Goal: Information Seeking & Learning: Learn about a topic

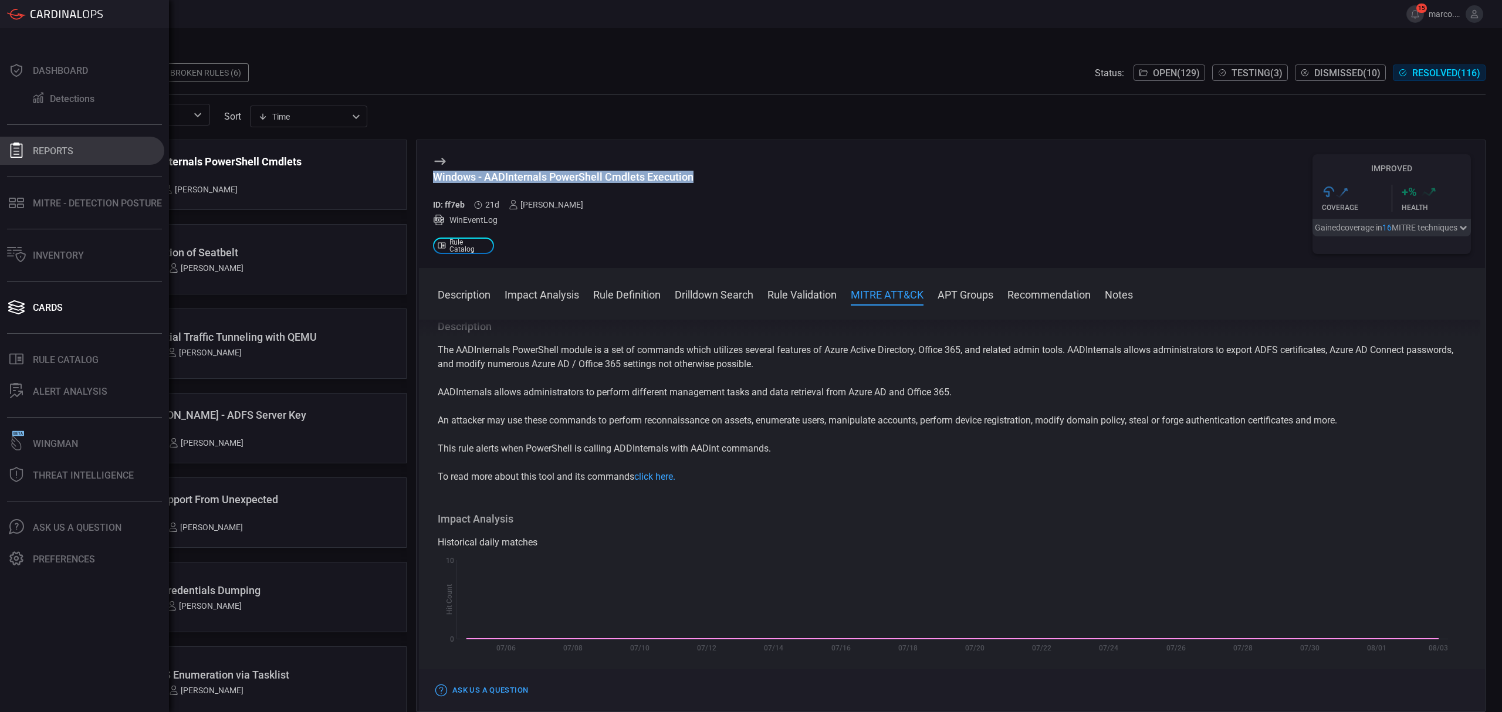
scroll to position [1021, 0]
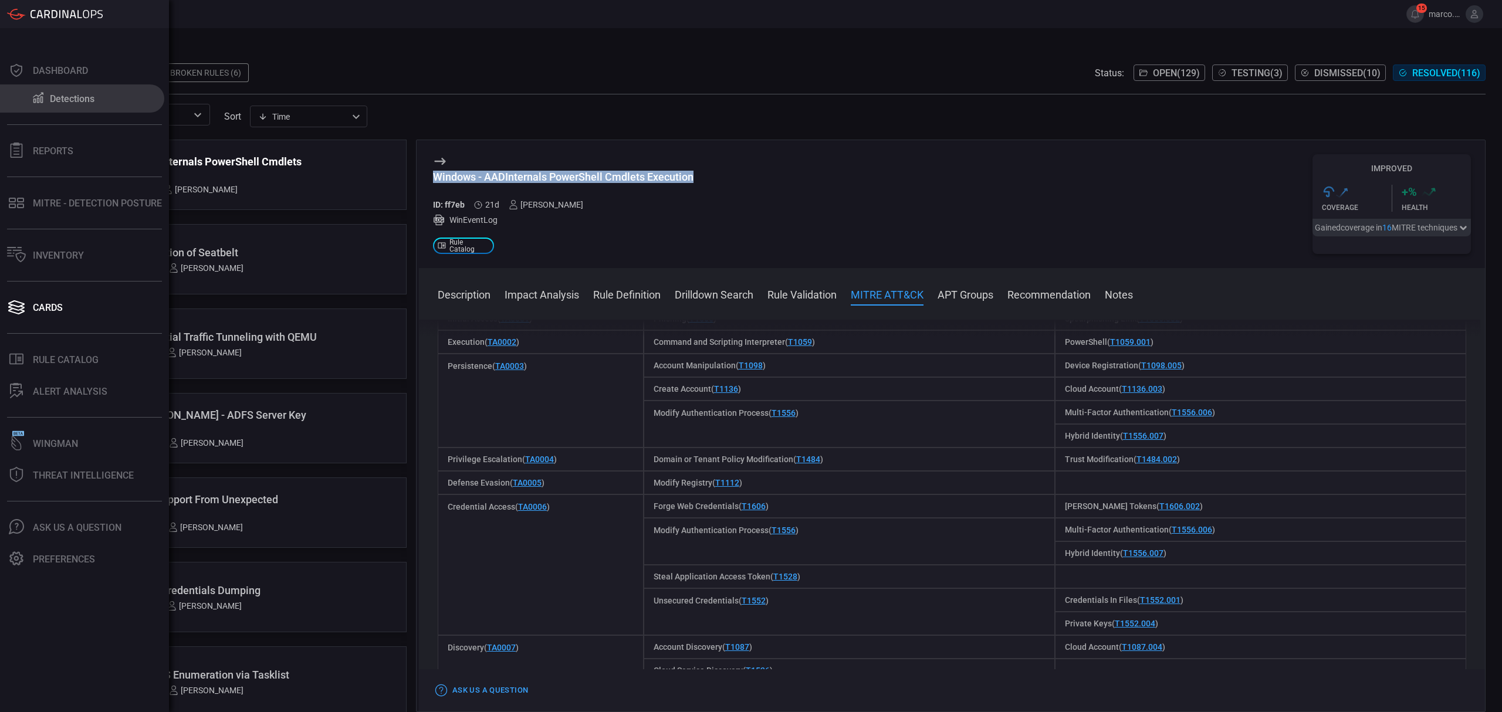
click at [57, 90] on button "Detections" at bounding box center [82, 98] width 164 height 28
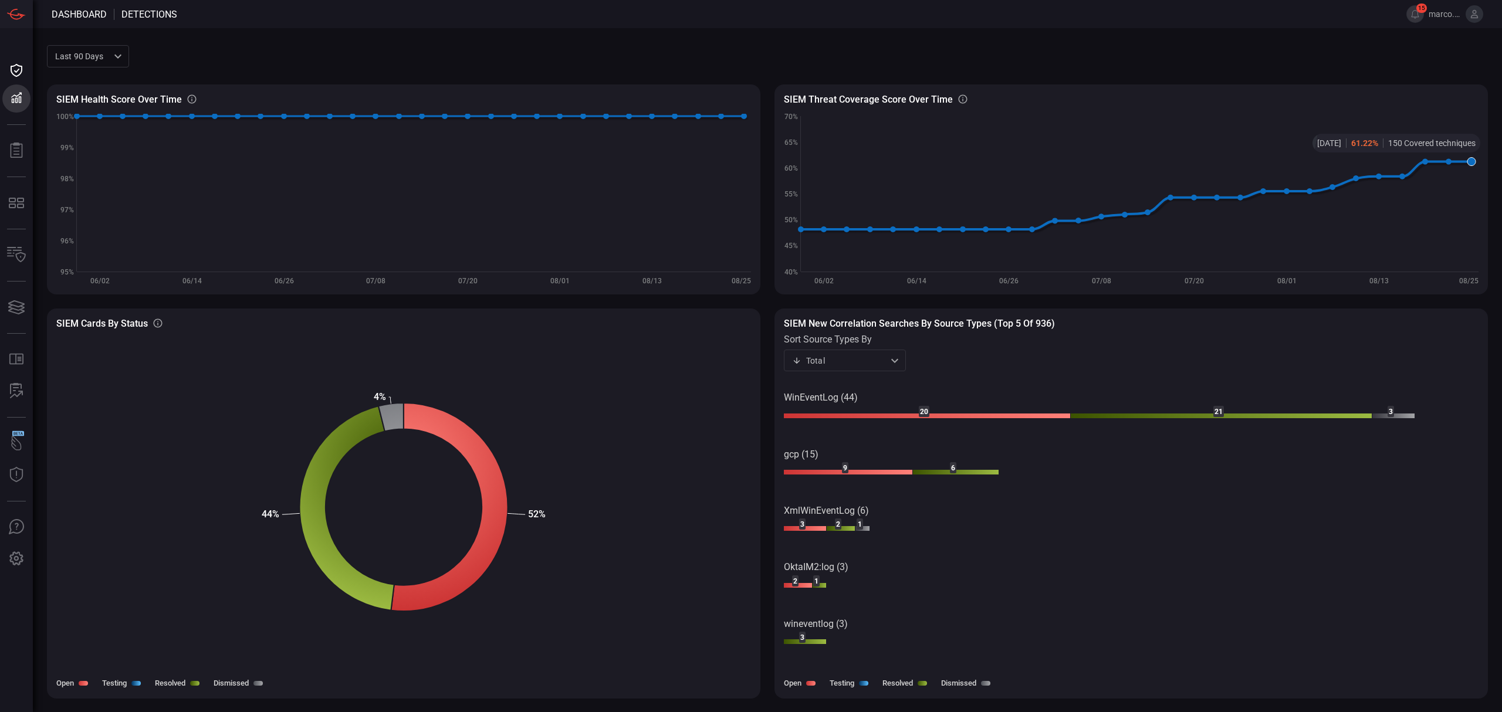
click at [1470, 158] on icon at bounding box center [1471, 162] width 8 height 8
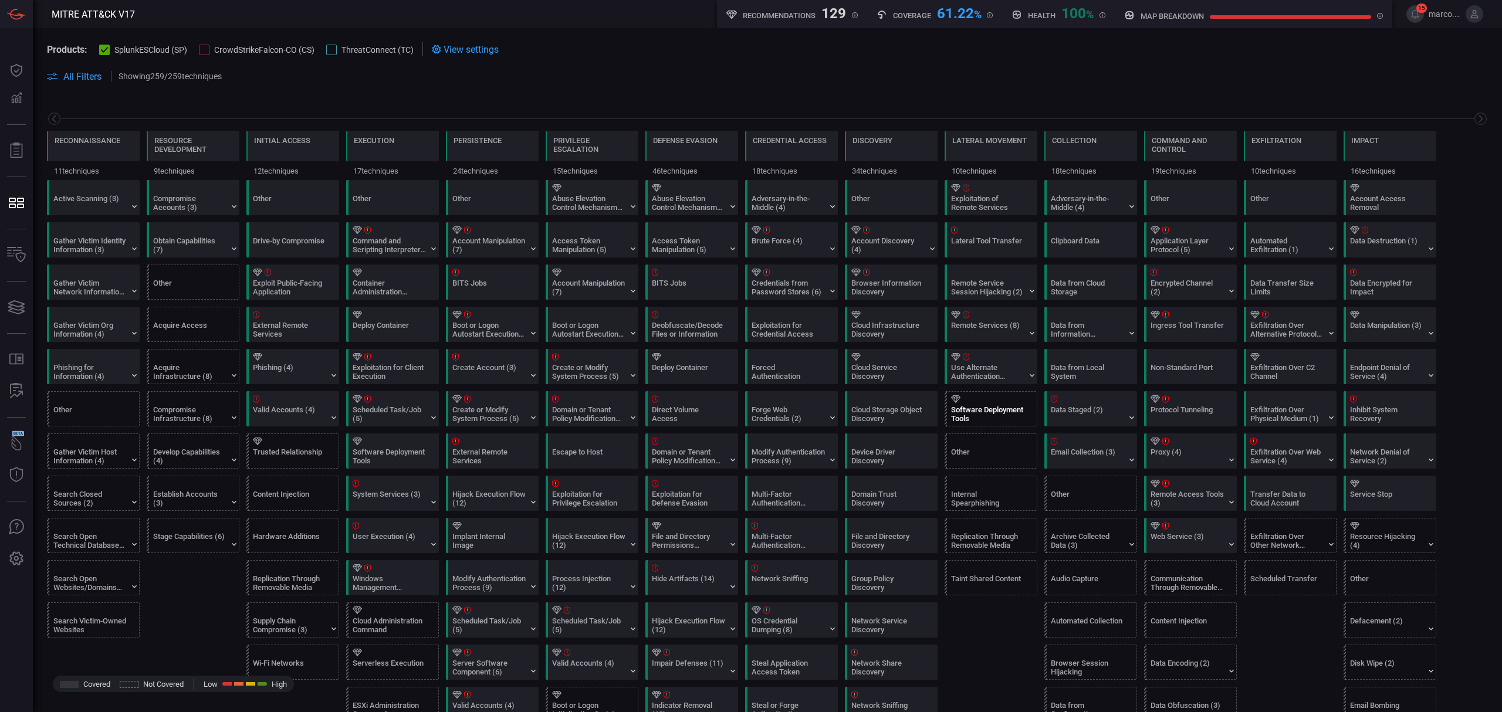
click at [1004, 410] on div "Software Deployment Tools" at bounding box center [987, 414] width 73 height 18
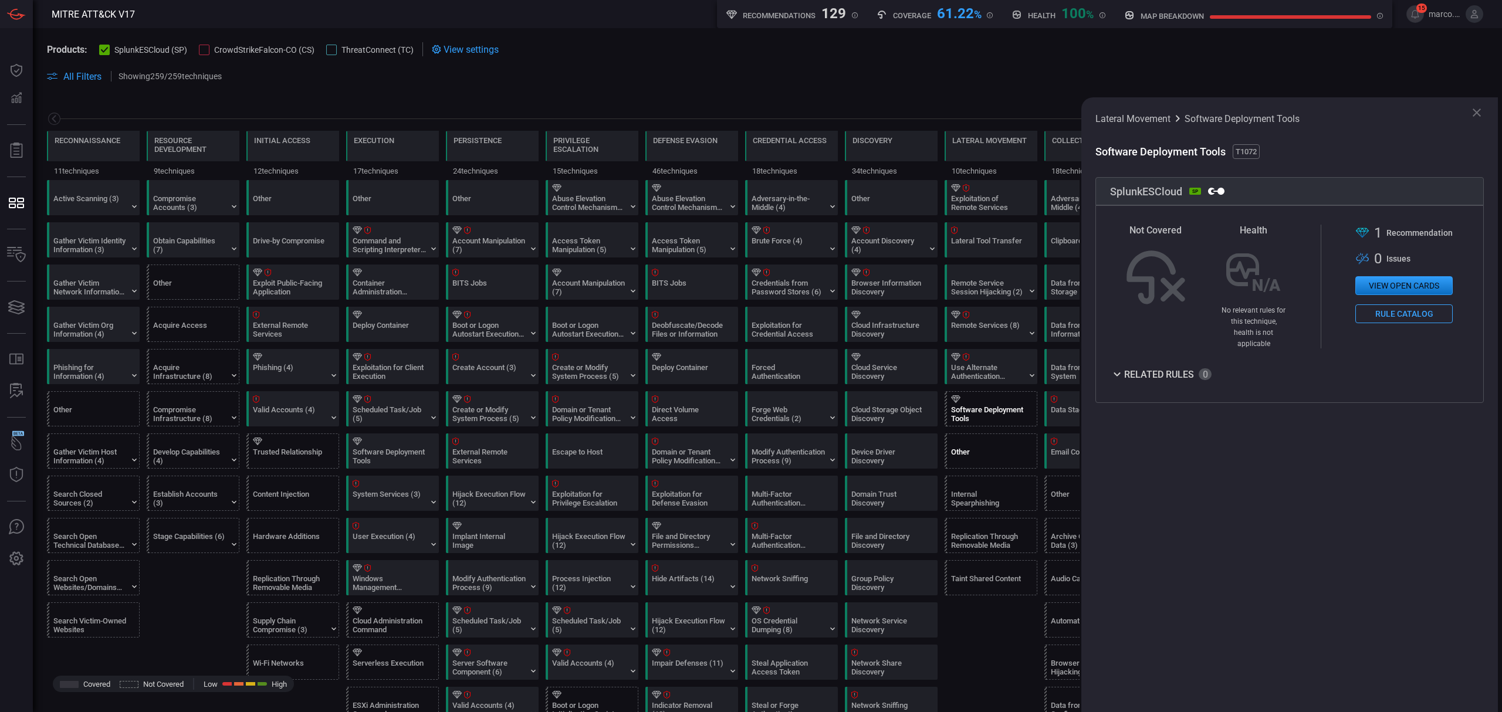
click at [999, 452] on div "Other" at bounding box center [987, 457] width 73 height 18
click at [983, 496] on div "Internal Spearphishing" at bounding box center [987, 499] width 73 height 18
click at [977, 550] on div "Replication Through Removable Media" at bounding box center [987, 541] width 73 height 18
click at [977, 576] on div "Taint Shared Content" at bounding box center [994, 578] width 93 height 34
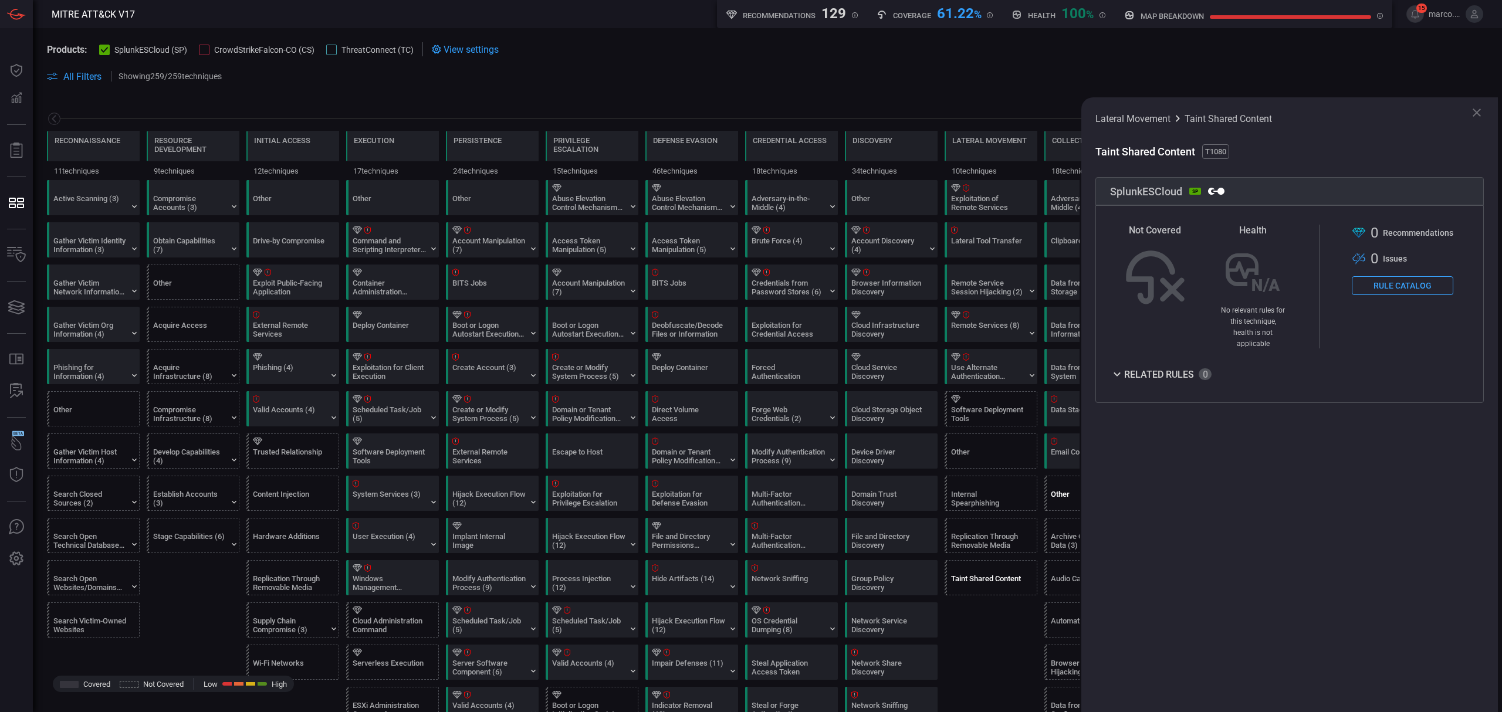
click at [1058, 493] on div "Other" at bounding box center [1087, 499] width 73 height 18
click at [1057, 535] on div "Archive Collected Data (3)" at bounding box center [1087, 541] width 73 height 18
click at [1057, 592] on div "Audio Capture" at bounding box center [1087, 583] width 73 height 18
click at [1051, 625] on div "Automated Collection" at bounding box center [1087, 626] width 73 height 18
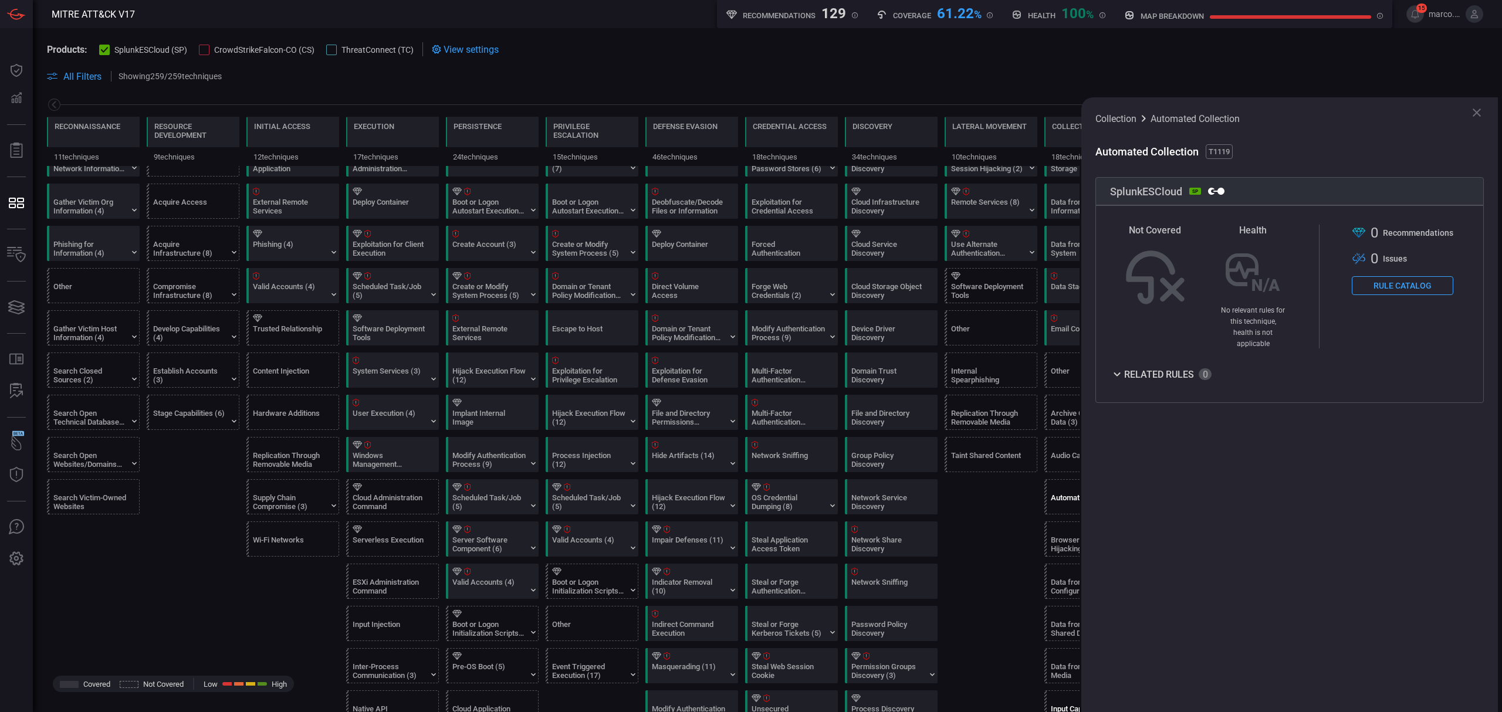
scroll to position [235, 0]
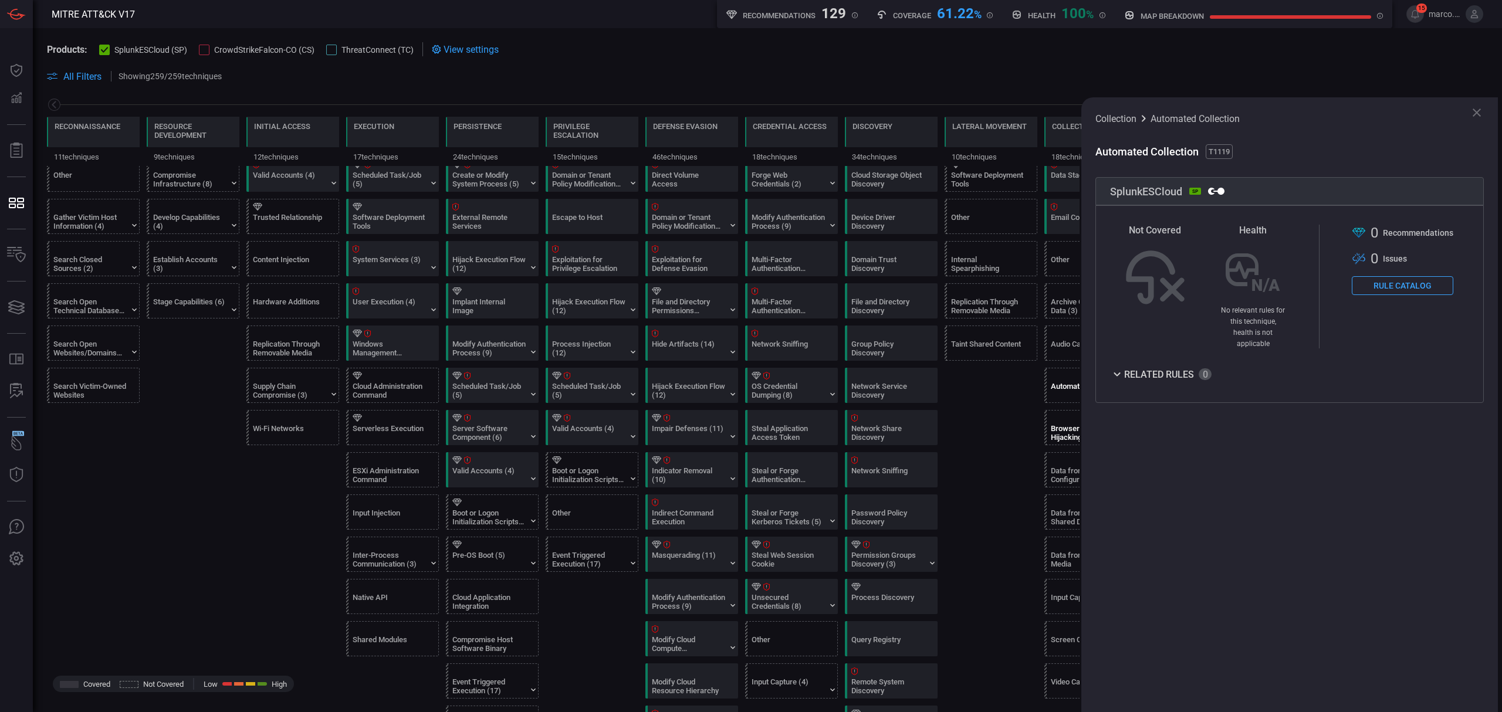
click at [1053, 442] on div "Browser Session Hijacking" at bounding box center [1087, 433] width 73 height 18
click at [1052, 481] on div "Data from Configuration Repository (2)" at bounding box center [1087, 475] width 73 height 18
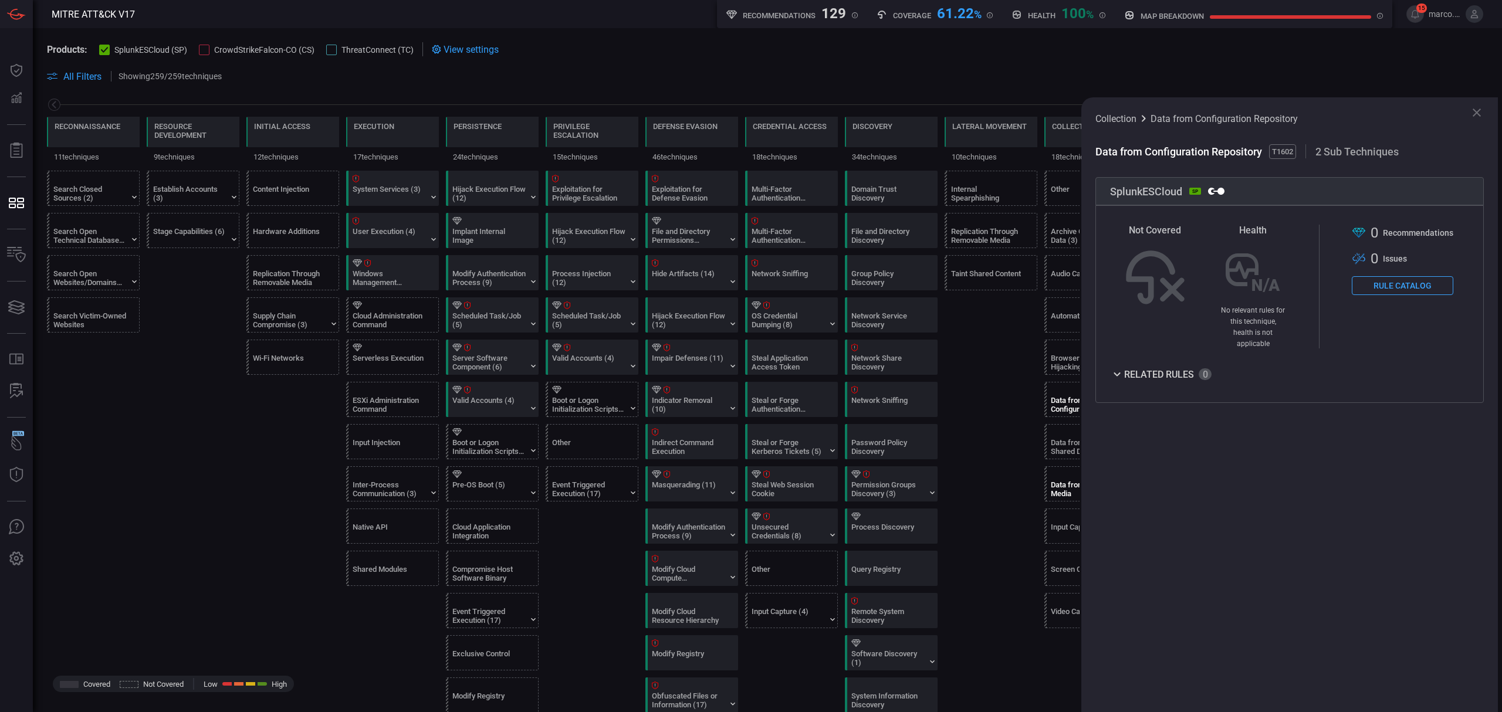
scroll to position [313, 0]
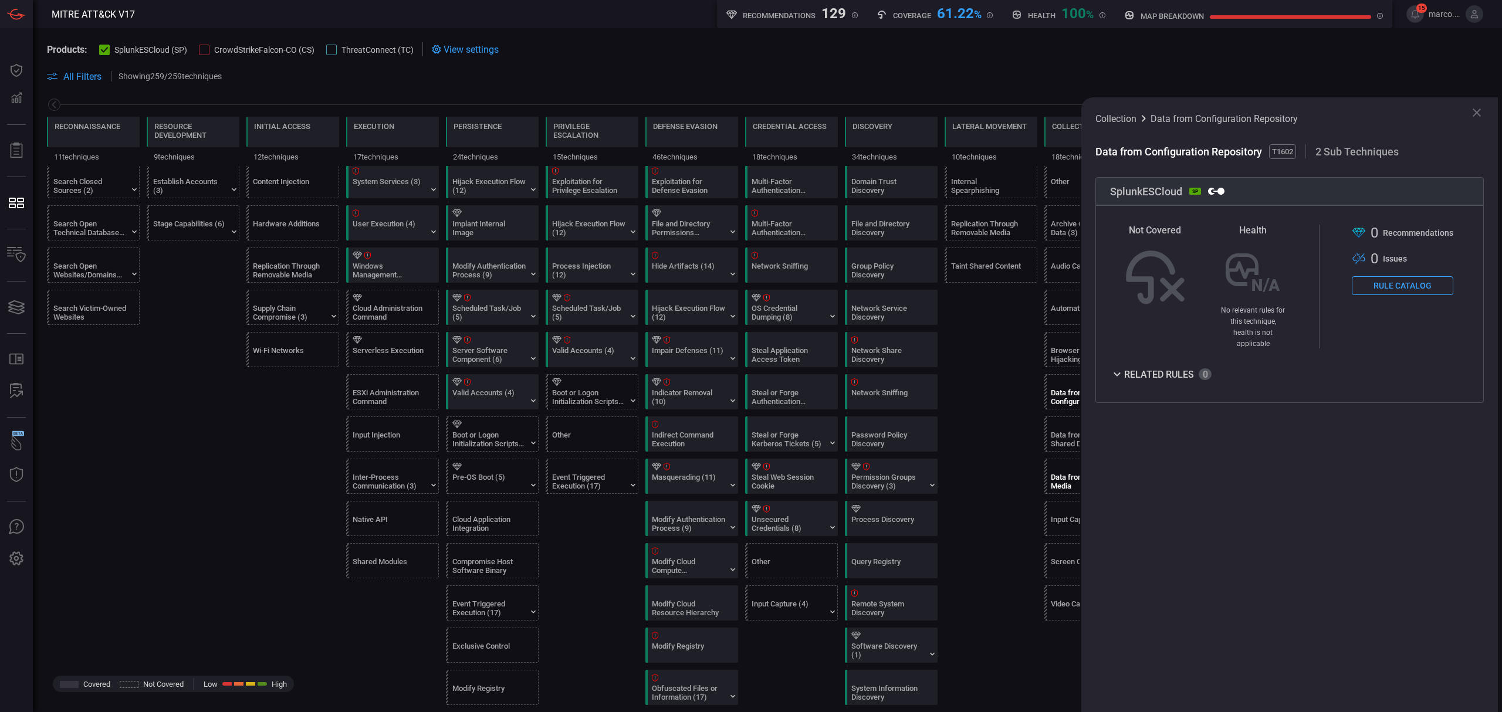
click at [1055, 493] on div "Data from Removable Media" at bounding box center [1093, 476] width 93 height 34
click at [1055, 445] on div "Data from Network Shared Drive" at bounding box center [1087, 440] width 73 height 18
click at [1049, 527] on div "Input Capture (4)" at bounding box center [1093, 519] width 93 height 34
click at [1054, 569] on div "Screen Capture" at bounding box center [1087, 566] width 73 height 18
click at [1060, 611] on div "Video Capture" at bounding box center [1087, 609] width 73 height 18
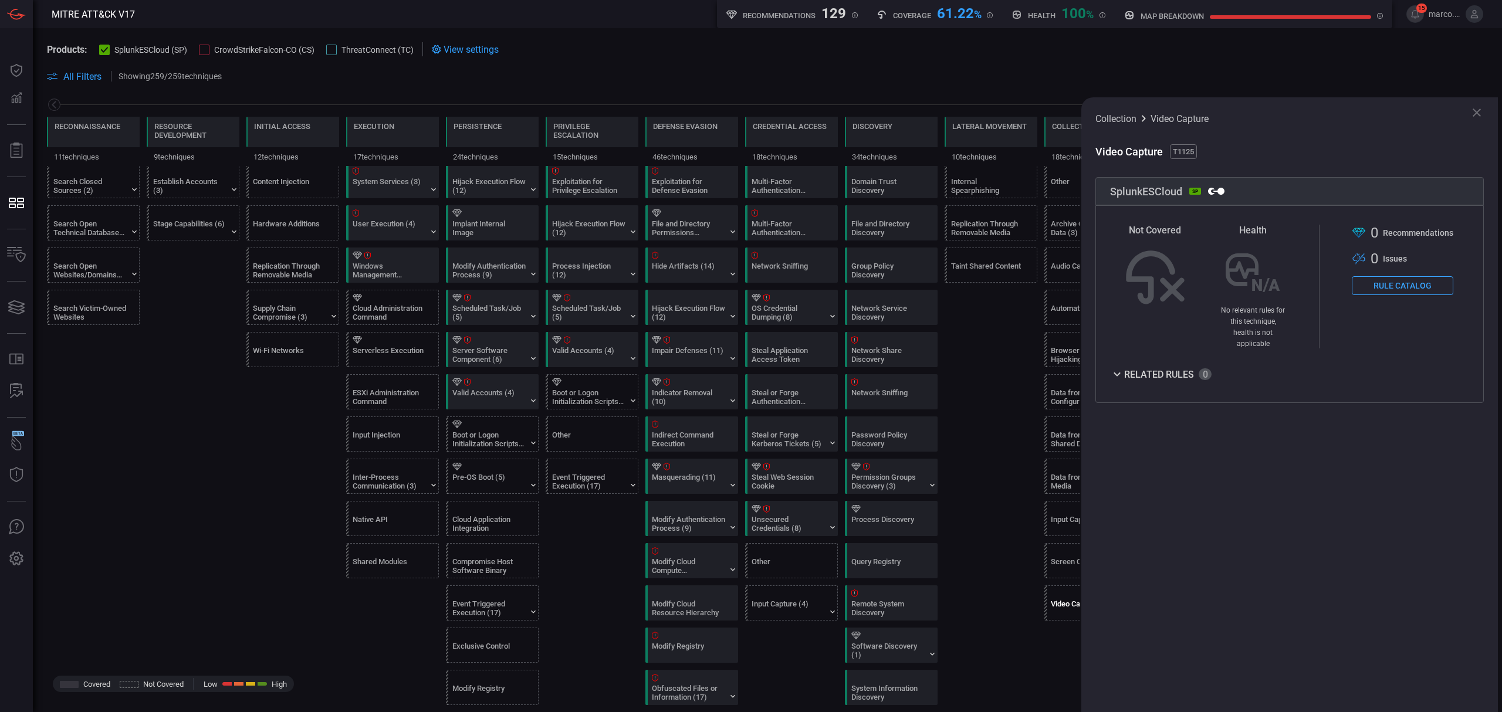
click at [1483, 111] on icon at bounding box center [1477, 113] width 14 height 14
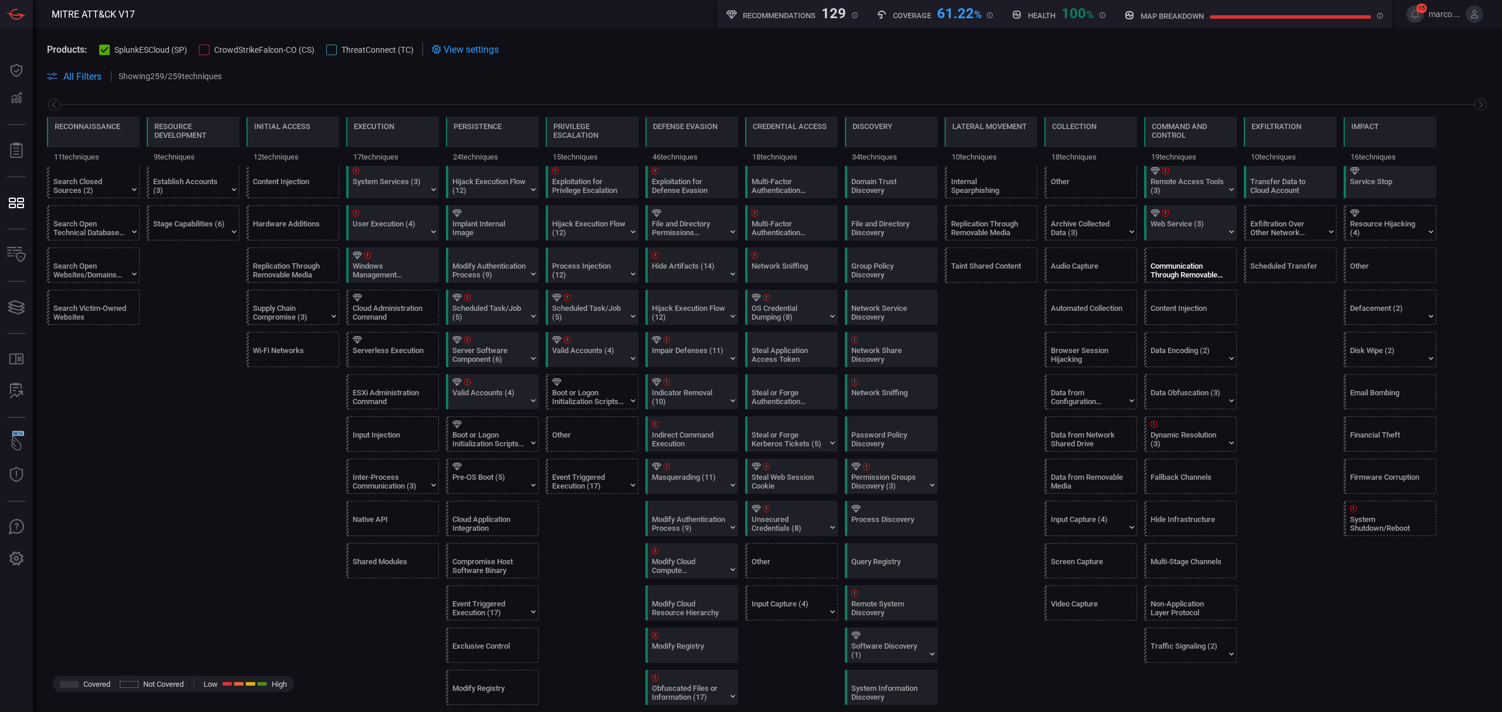
click at [1179, 265] on div "Communication Through Removable Media" at bounding box center [1187, 271] width 73 height 18
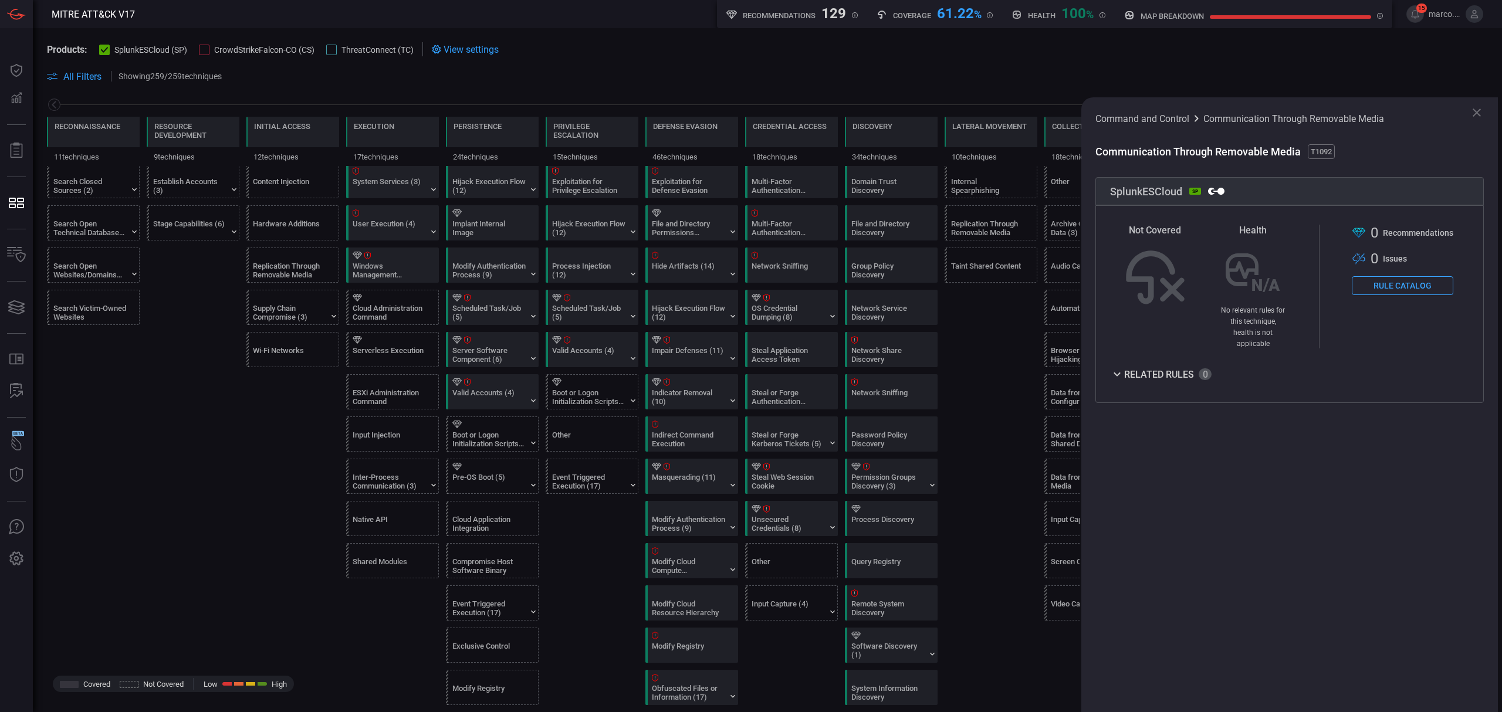
click at [1474, 109] on icon at bounding box center [1477, 113] width 14 height 14
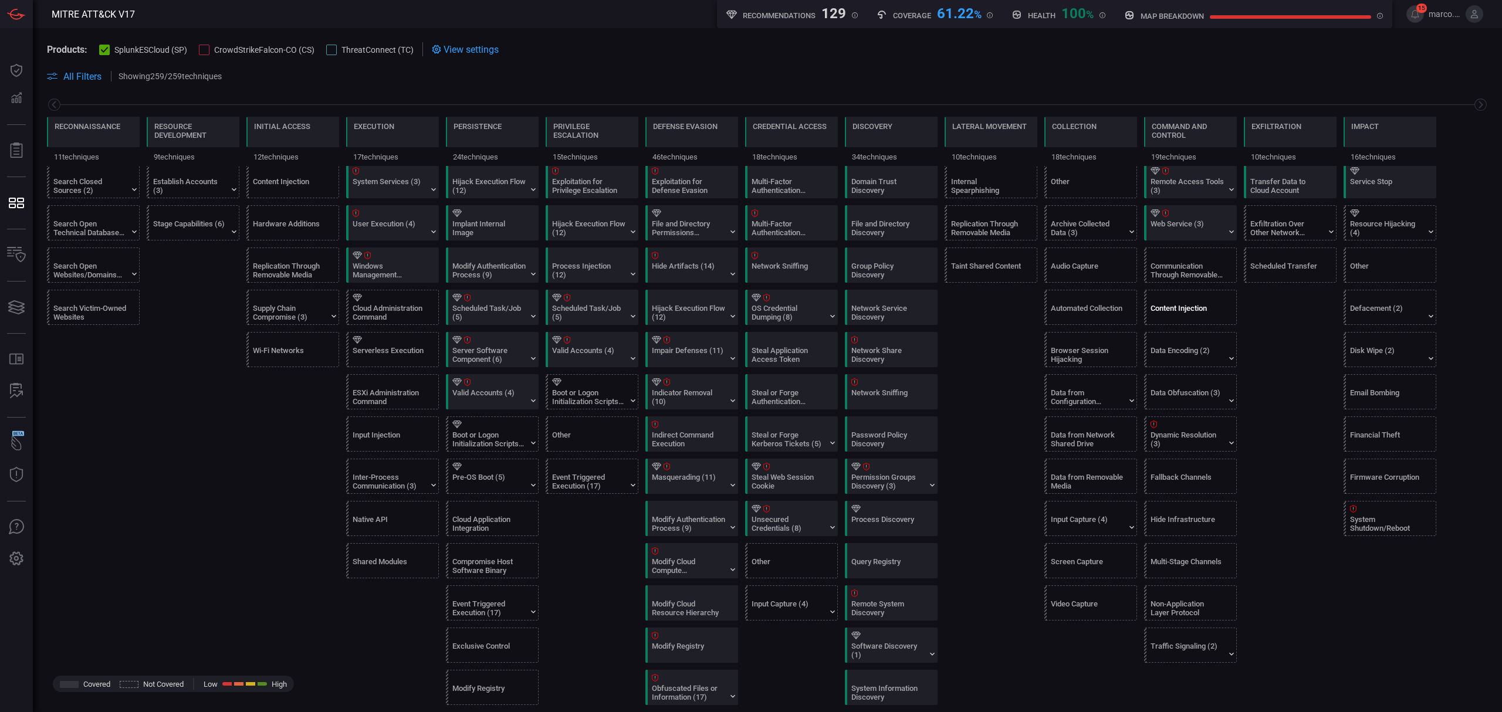
click at [1193, 322] on div "Content Injection" at bounding box center [1187, 313] width 73 height 18
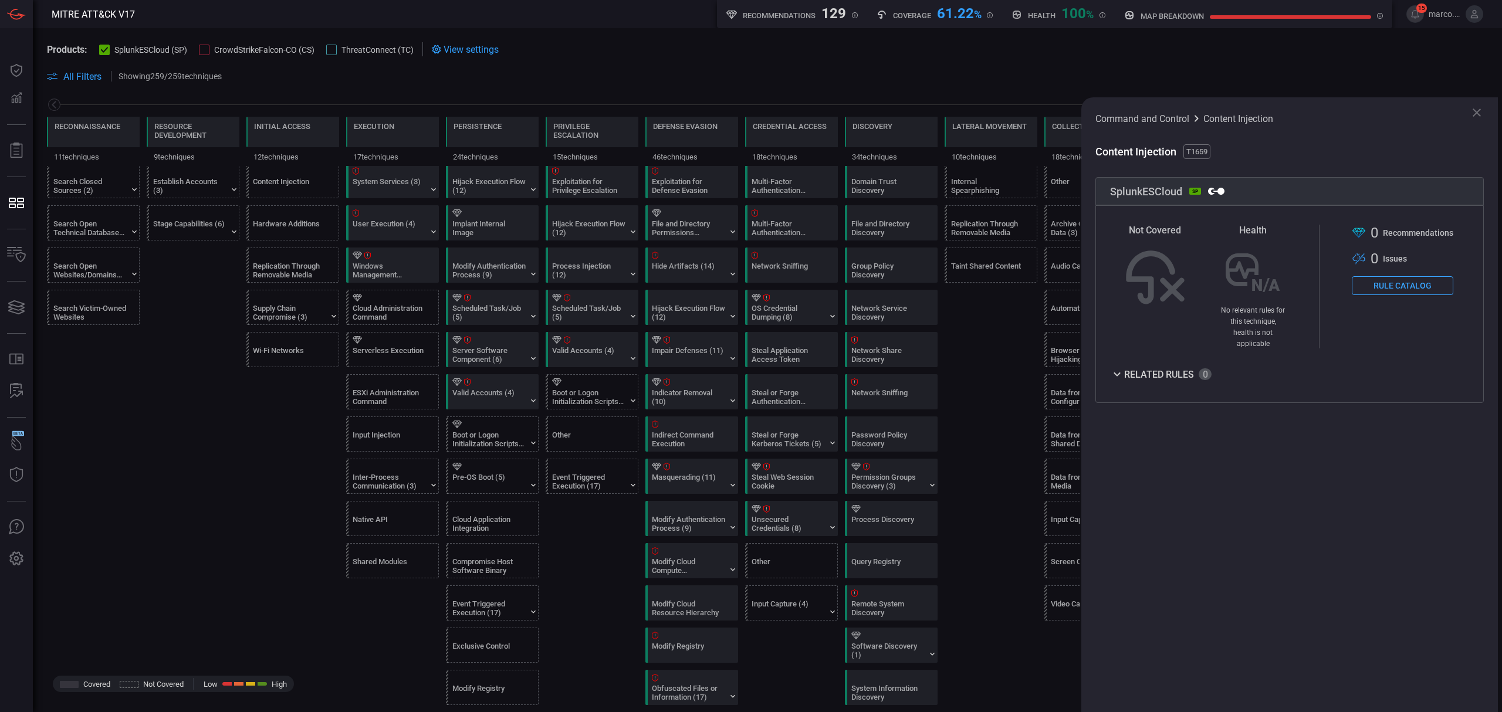
click at [1480, 114] on icon at bounding box center [1477, 113] width 14 height 14
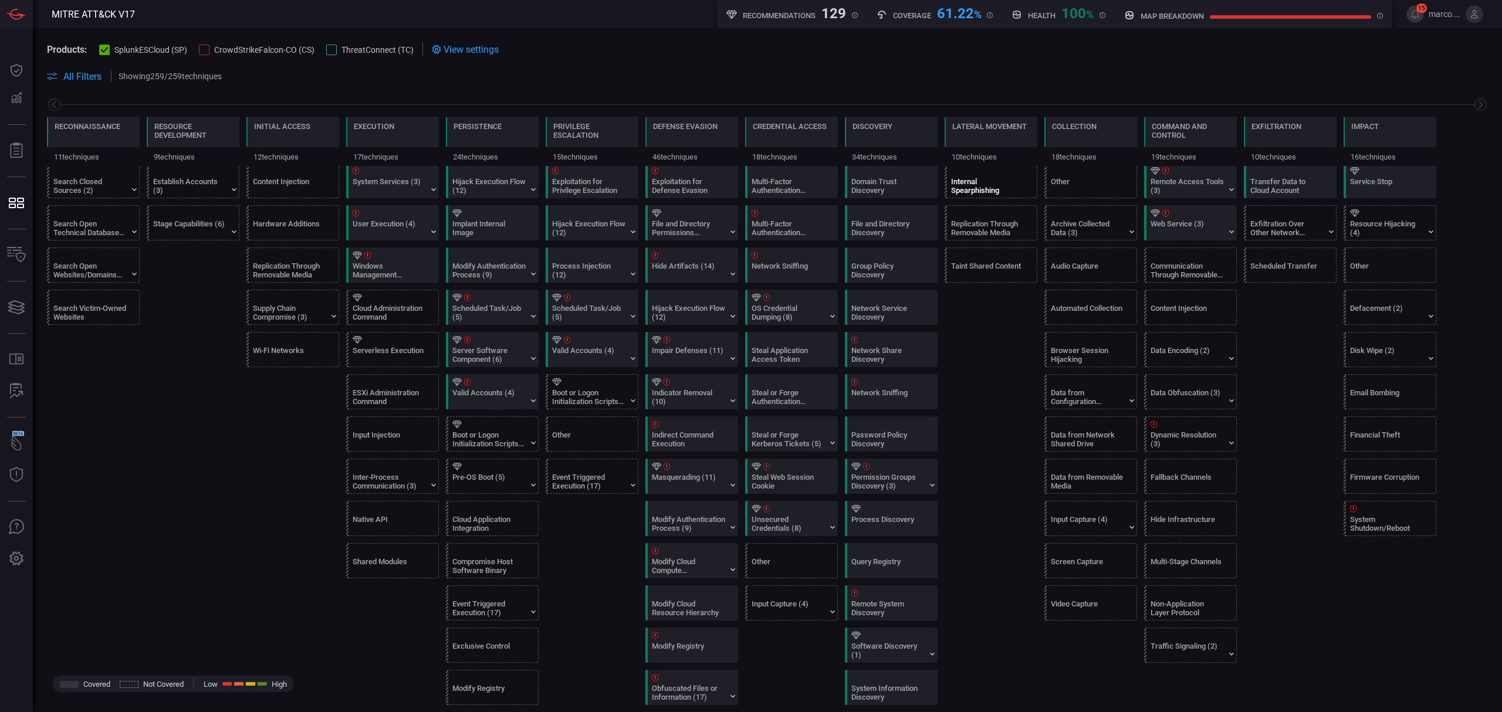
click at [991, 183] on div "Internal Spearphishing" at bounding box center [987, 186] width 73 height 18
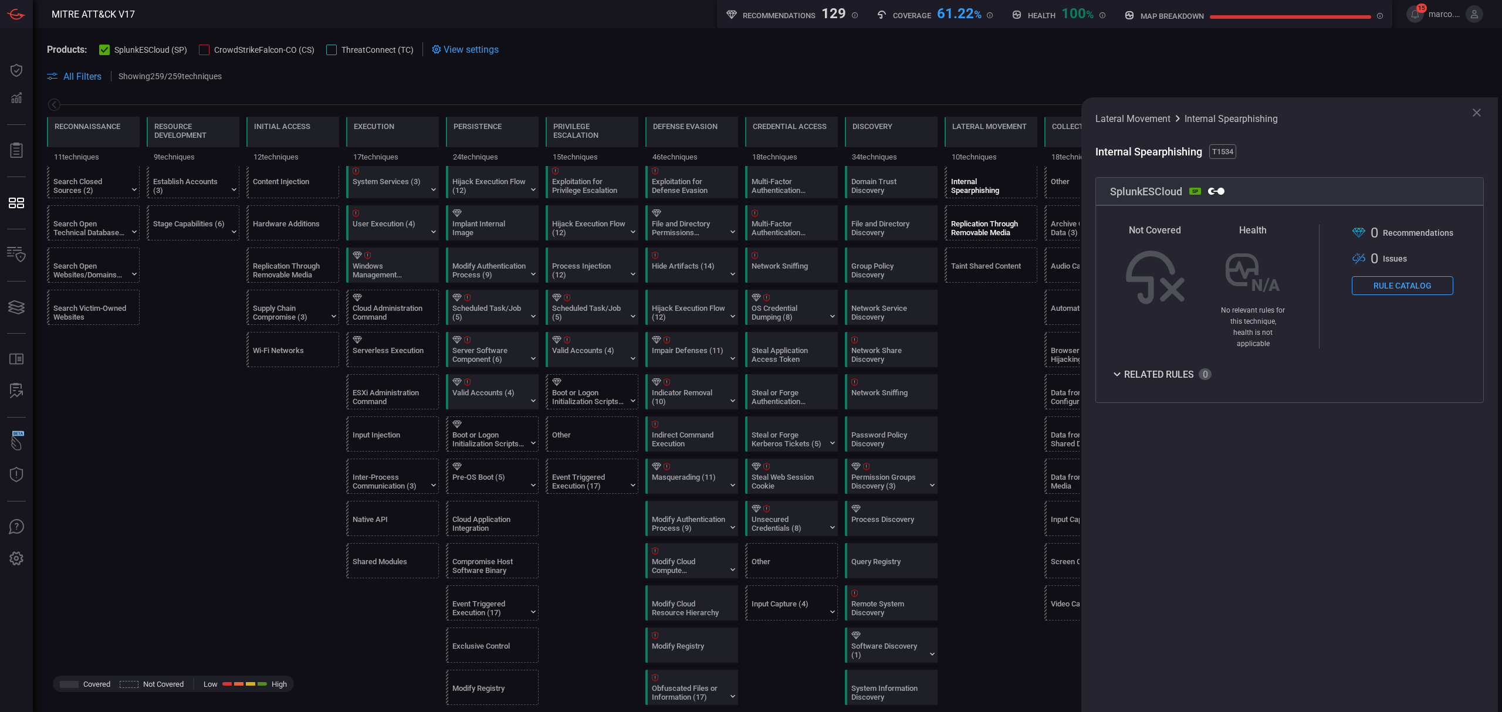
click at [993, 212] on div at bounding box center [993, 213] width 84 height 8
click at [988, 266] on div "Taint Shared Content" at bounding box center [987, 271] width 73 height 18
click at [1064, 181] on div "Other" at bounding box center [1087, 186] width 73 height 18
click at [1064, 214] on div at bounding box center [1093, 213] width 84 height 8
click at [1059, 259] on div at bounding box center [1093, 256] width 84 height 8
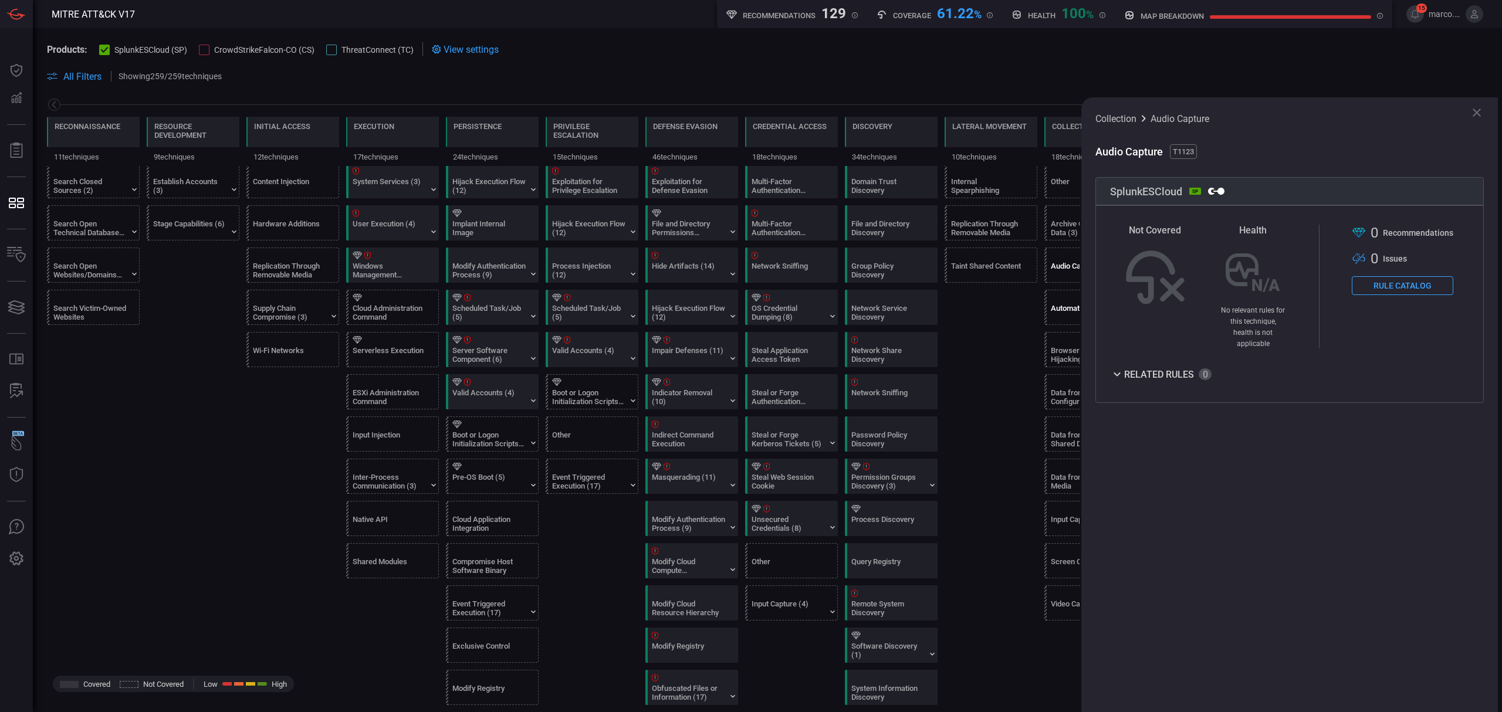
click at [1056, 310] on div "Automated Collection" at bounding box center [1087, 313] width 73 height 18
click at [1056, 353] on div "Browser Session Hijacking" at bounding box center [1087, 355] width 73 height 18
click at [1066, 395] on div "Data from Configuration Repository (2)" at bounding box center [1087, 397] width 73 height 18
click at [1058, 435] on div "Data from Network Shared Drive" at bounding box center [1093, 434] width 93 height 34
click at [1055, 490] on div "Data from Removable Media" at bounding box center [1087, 482] width 73 height 18
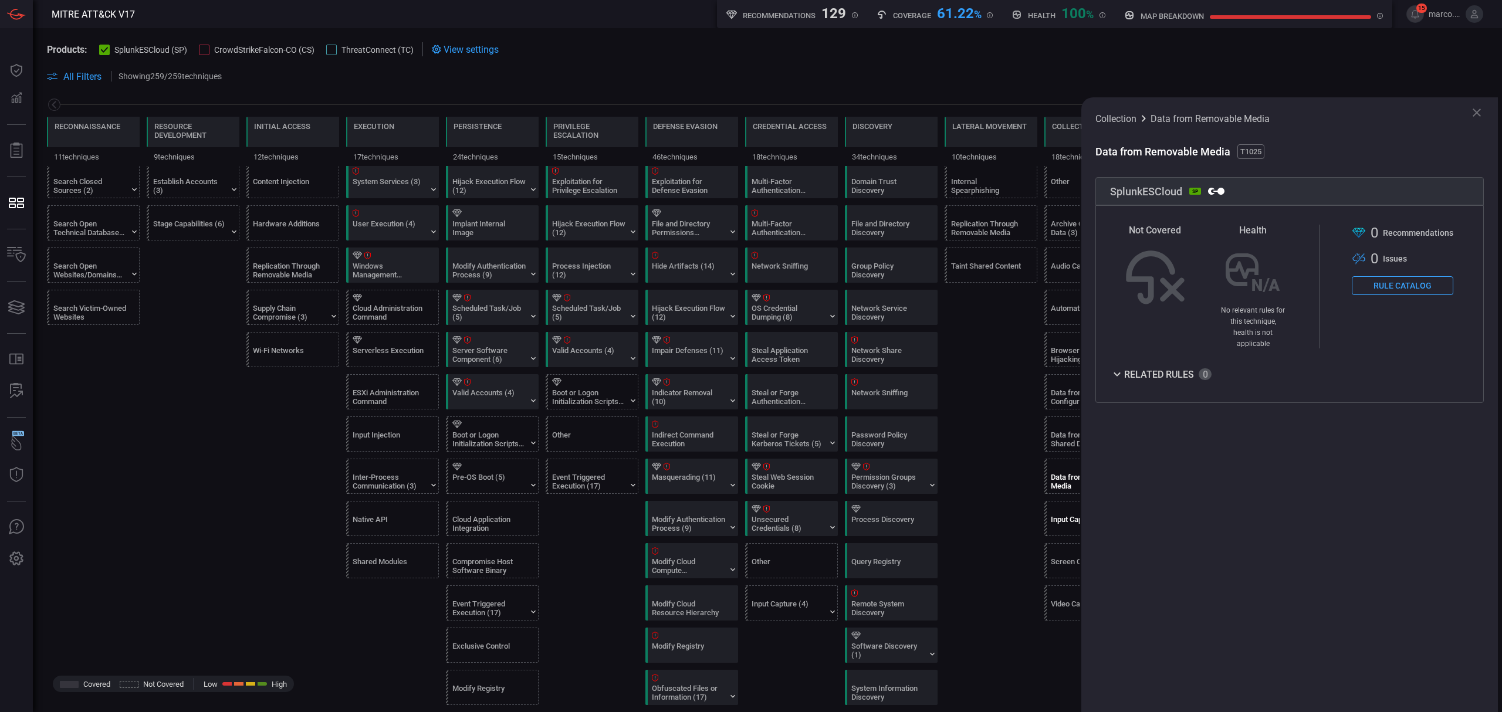
click at [1054, 530] on div "Input Capture (4)" at bounding box center [1087, 524] width 73 height 18
click at [1055, 567] on div "Screen Capture" at bounding box center [1087, 566] width 73 height 18
drag, startPoint x: 1055, startPoint y: 608, endPoint x: 1056, endPoint y: 599, distance: 8.9
click at [1056, 608] on div "Video Capture" at bounding box center [1087, 609] width 73 height 18
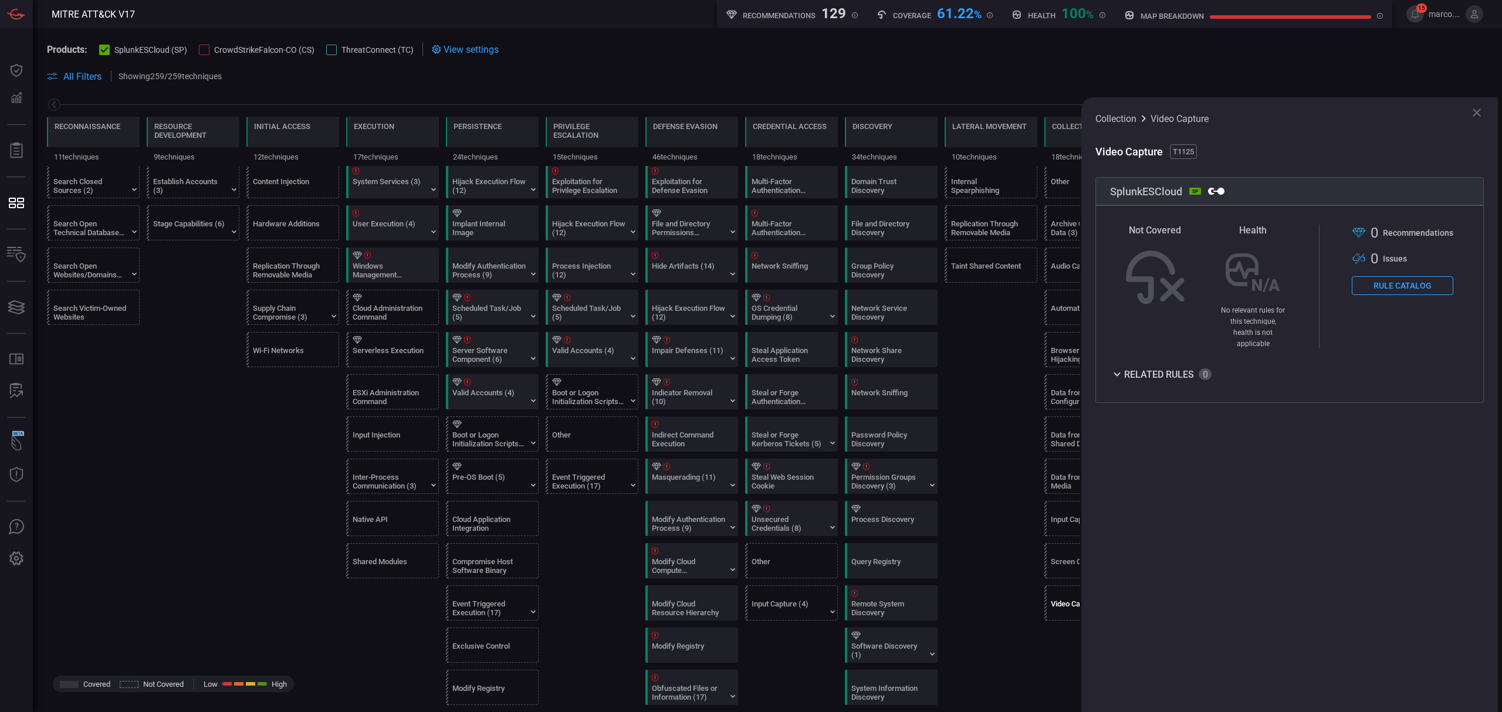
click at [1477, 113] on icon at bounding box center [1477, 113] width 8 height 8
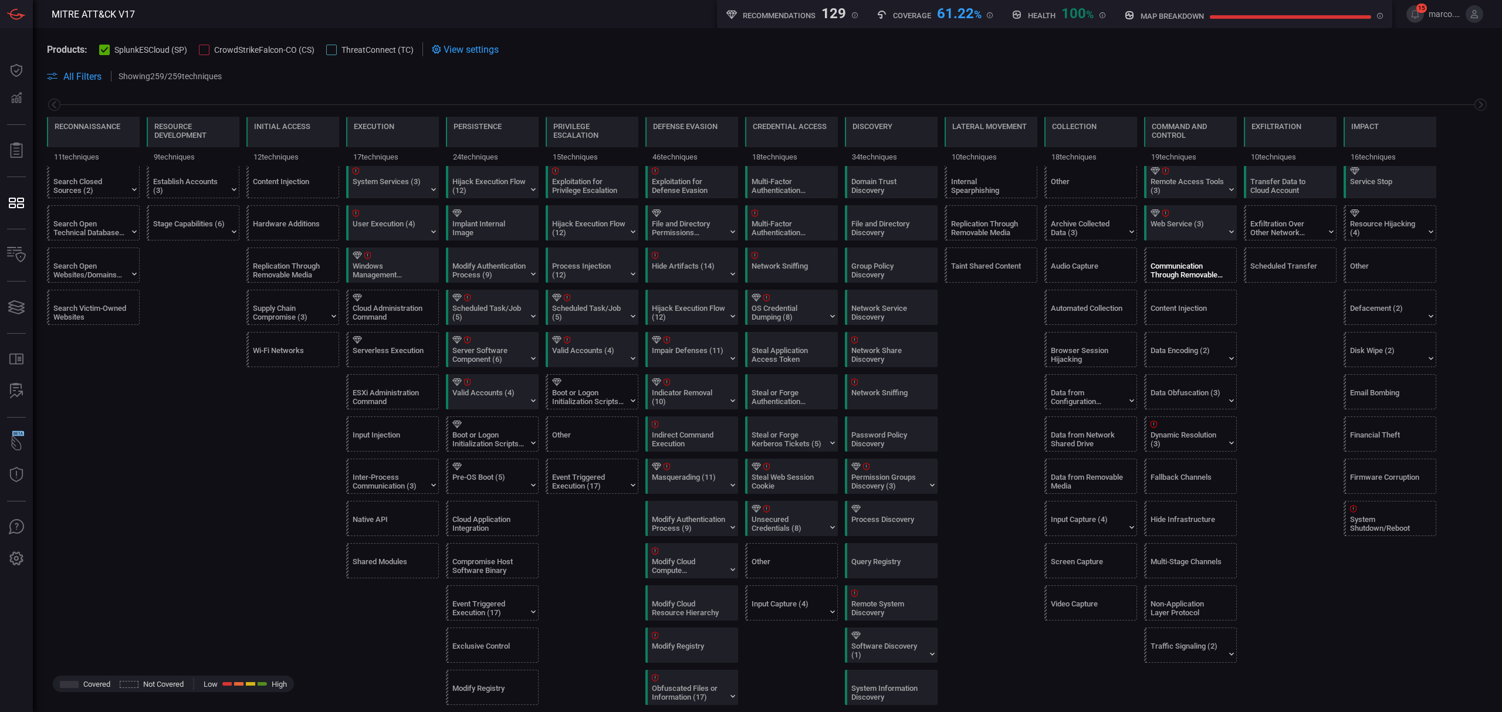
click at [1190, 278] on div "Communication Through Removable Media" at bounding box center [1187, 271] width 73 height 18
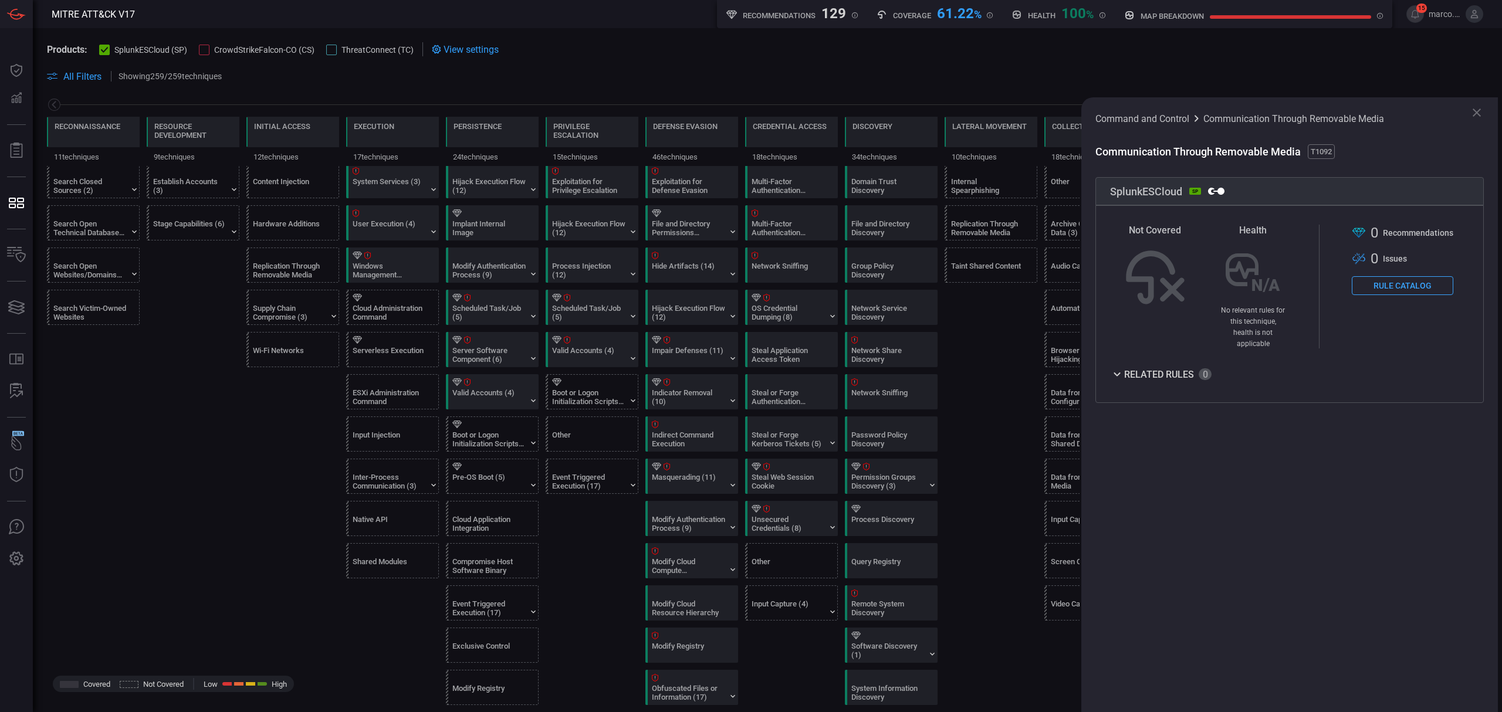
click at [1481, 119] on icon at bounding box center [1477, 113] width 14 height 14
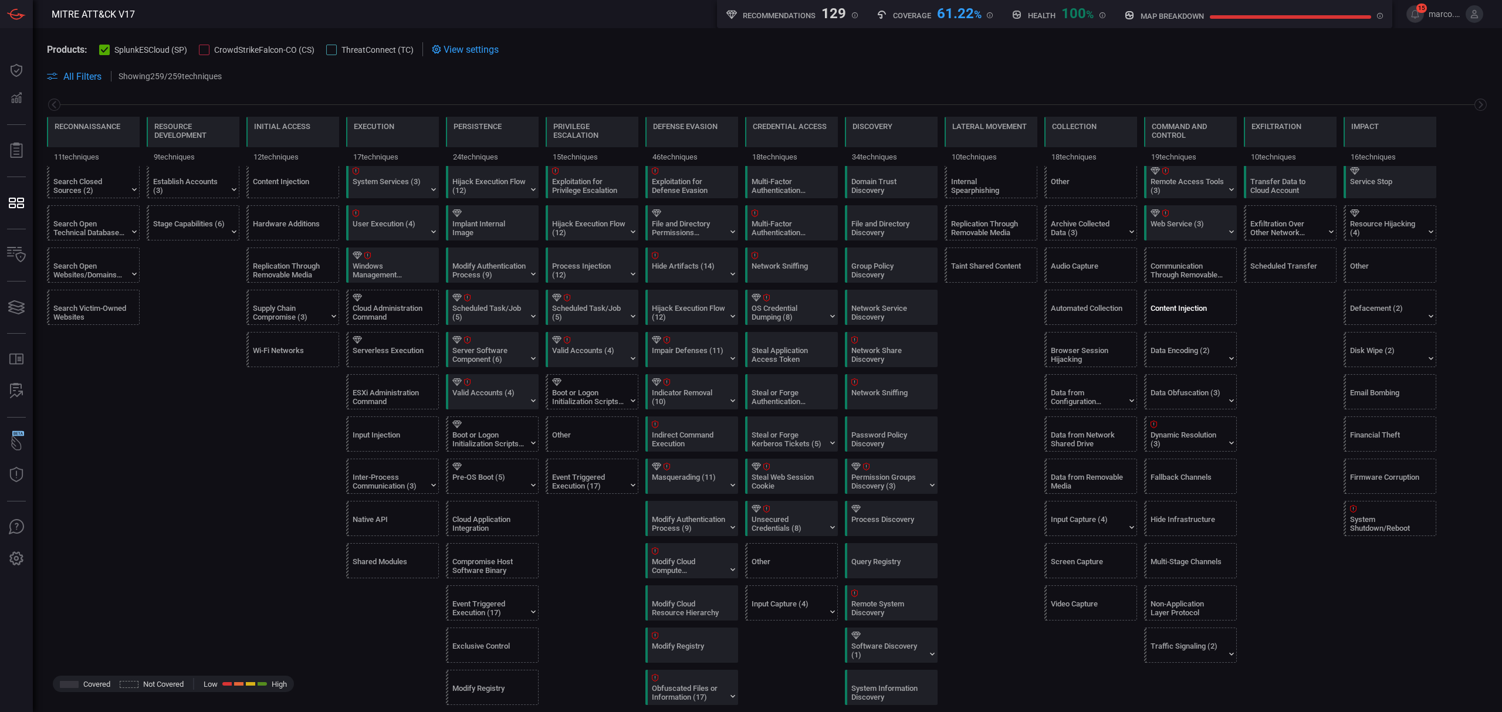
click at [1199, 322] on div "Content Injection" at bounding box center [1187, 313] width 73 height 18
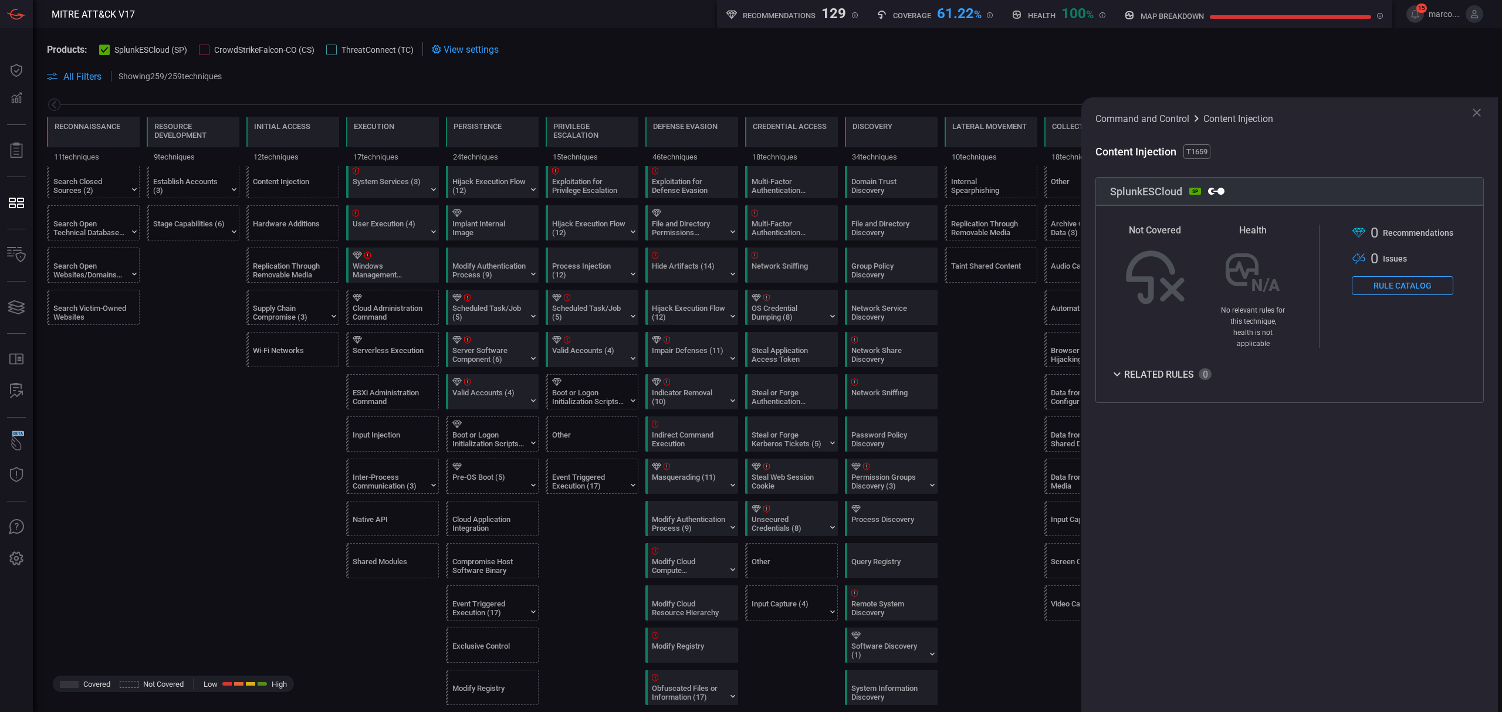
click at [1477, 104] on div "Command and Control Content Injection Content Injection T1659 SplunkESCloud SP …" at bounding box center [1289, 404] width 417 height 615
click at [1472, 109] on icon at bounding box center [1477, 113] width 14 height 14
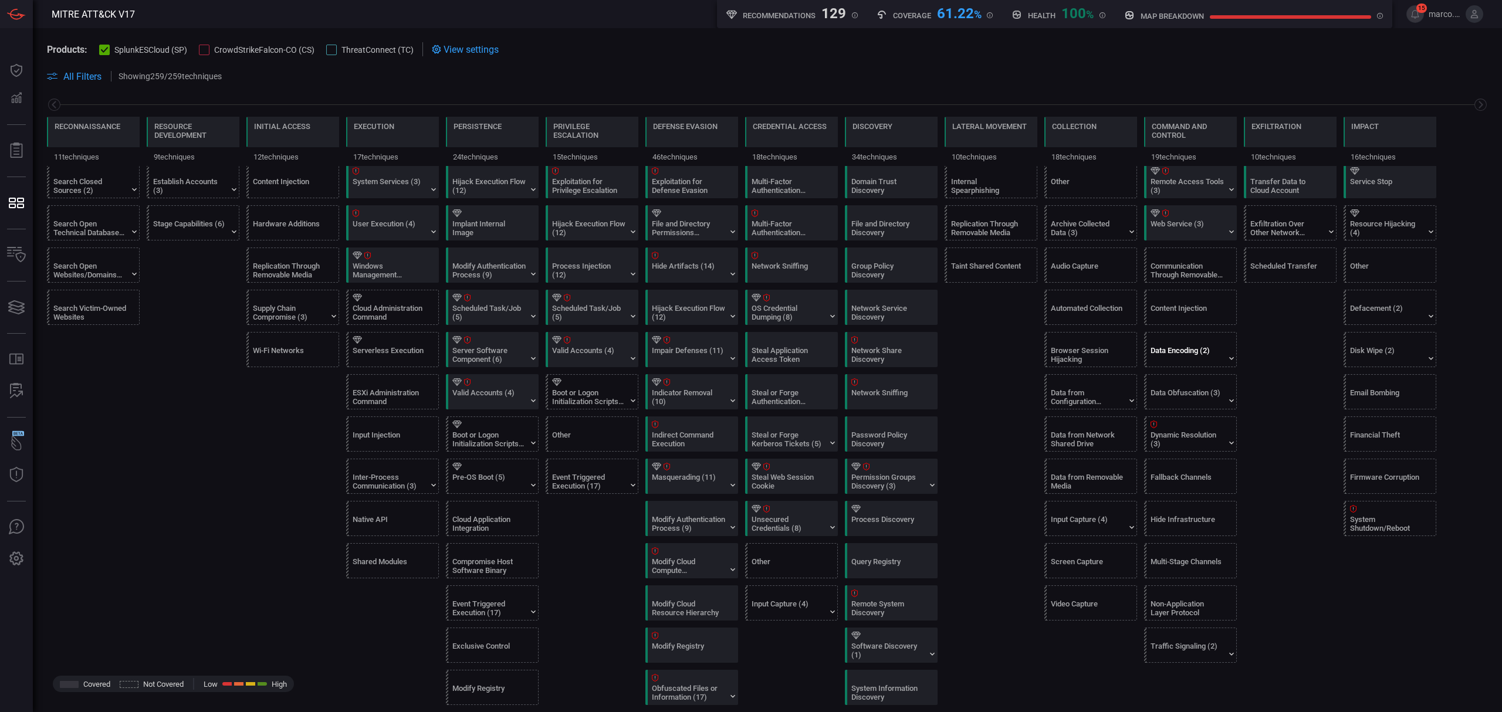
click at [1196, 364] on div "Data Encoding (2)" at bounding box center [1187, 355] width 73 height 18
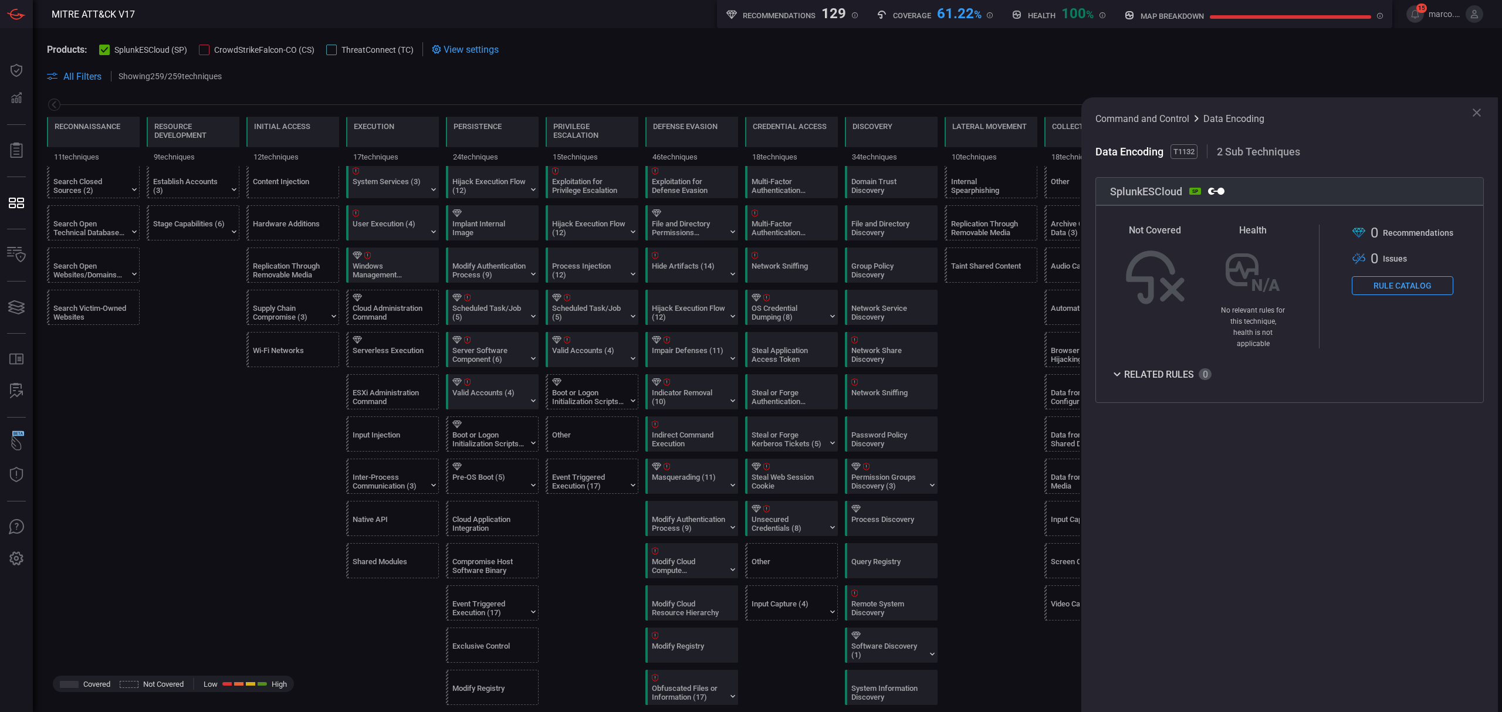
click at [1480, 118] on icon at bounding box center [1477, 113] width 14 height 14
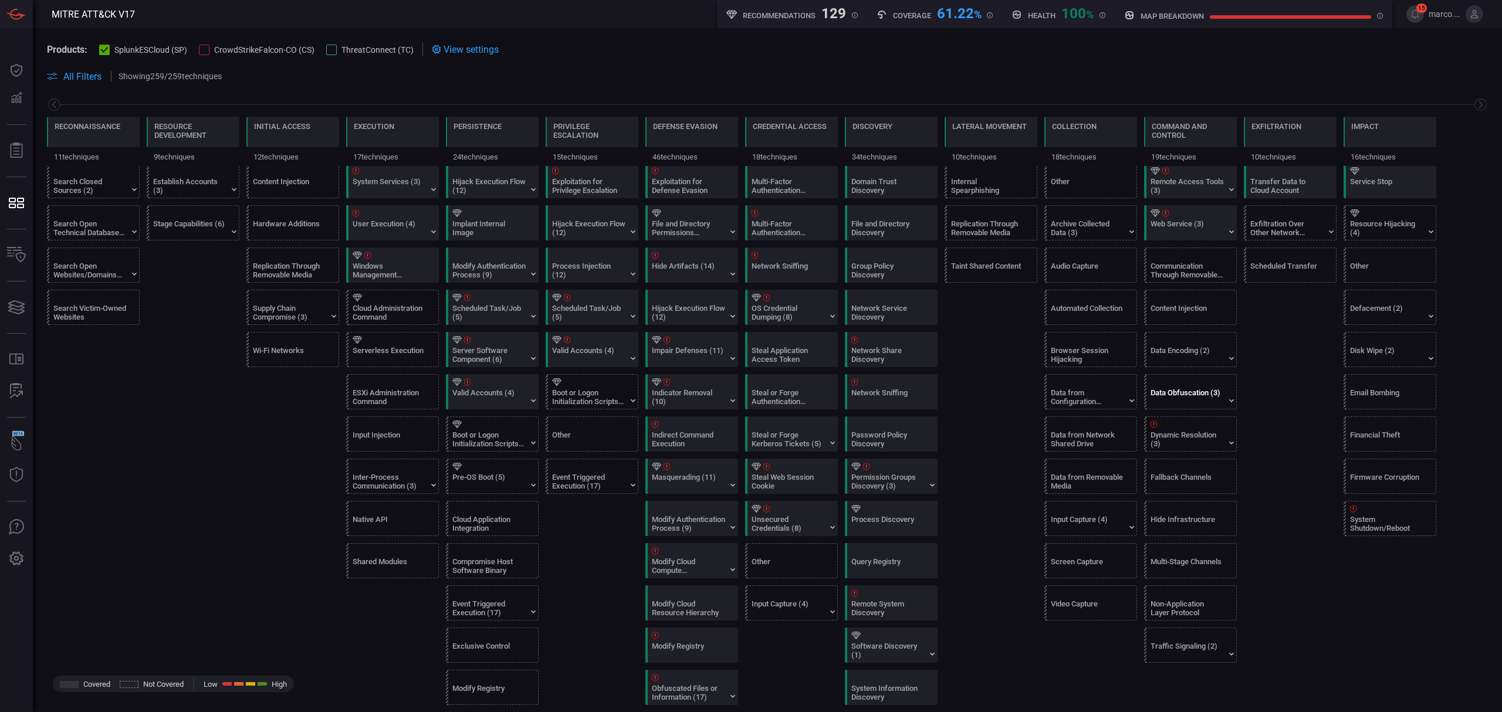
click at [1191, 386] on div at bounding box center [1193, 382] width 84 height 8
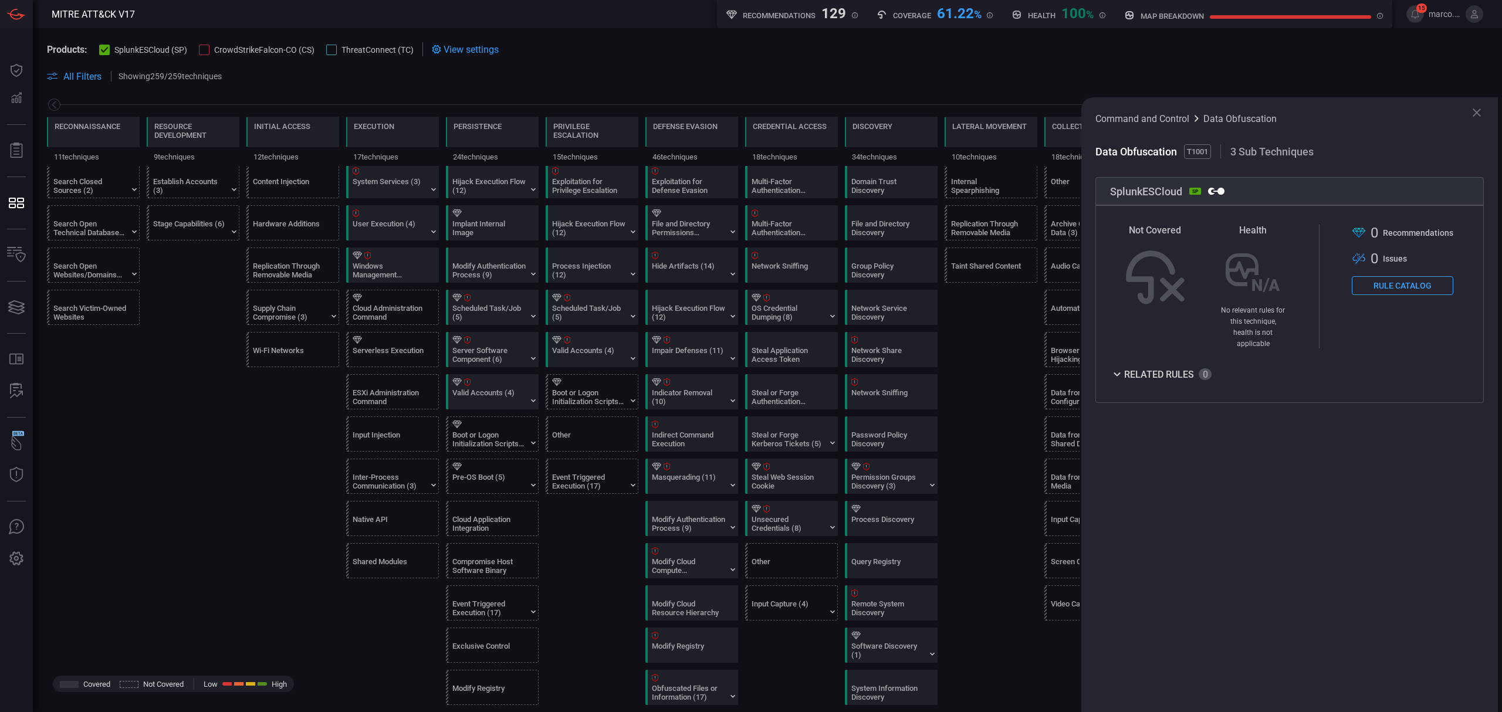
click at [1477, 106] on icon at bounding box center [1477, 113] width 14 height 14
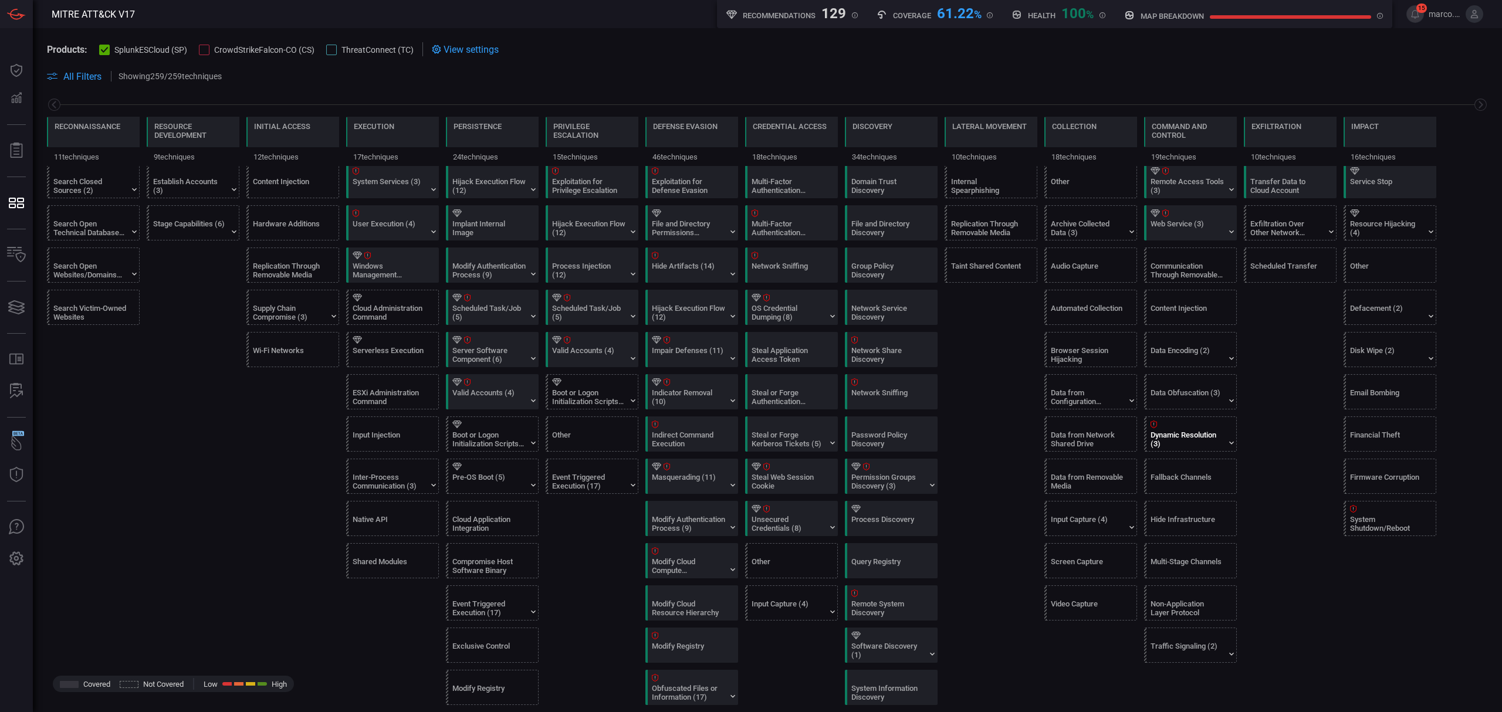
click at [1199, 433] on div "Dynamic Resolution (3)" at bounding box center [1193, 434] width 93 height 34
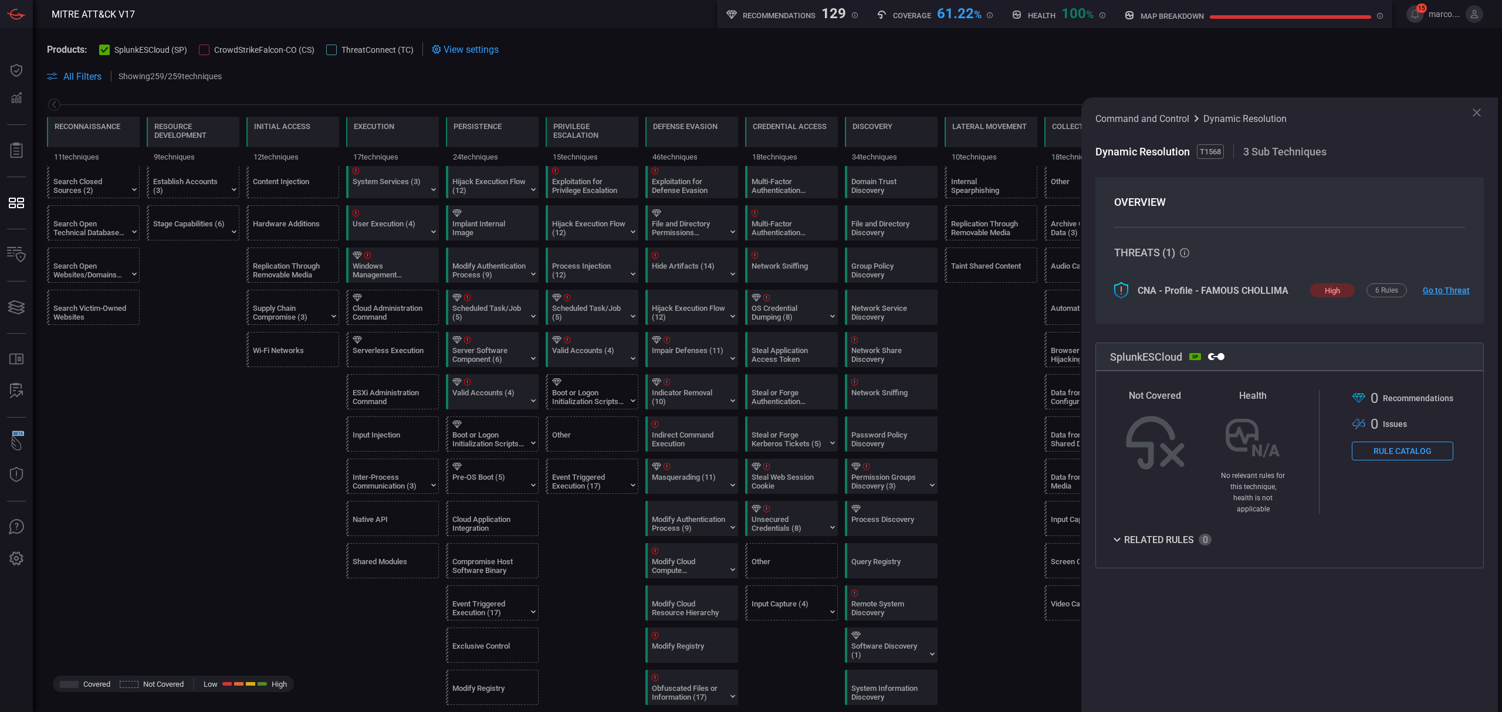
click at [1477, 115] on icon at bounding box center [1477, 113] width 14 height 14
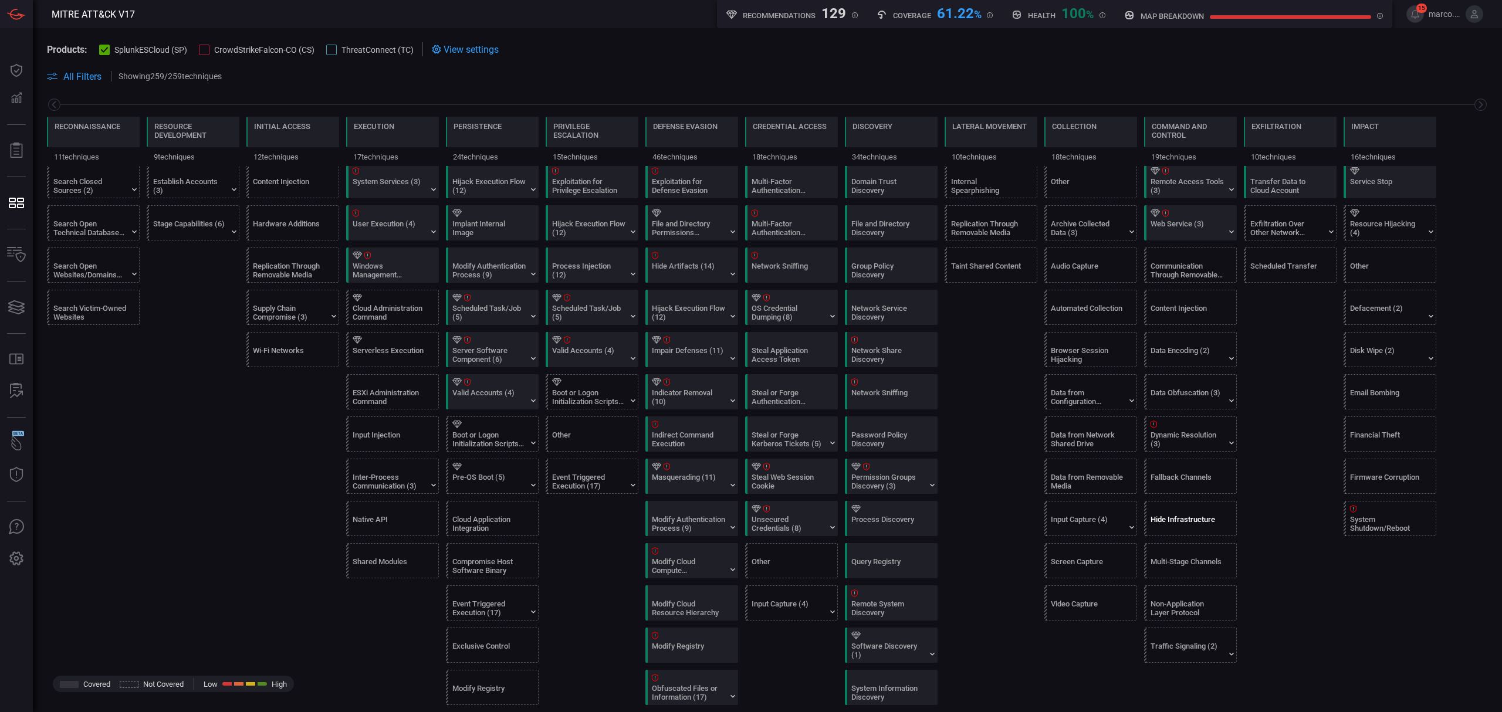
click at [1164, 529] on div "Hide Infrastructure" at bounding box center [1187, 524] width 73 height 18
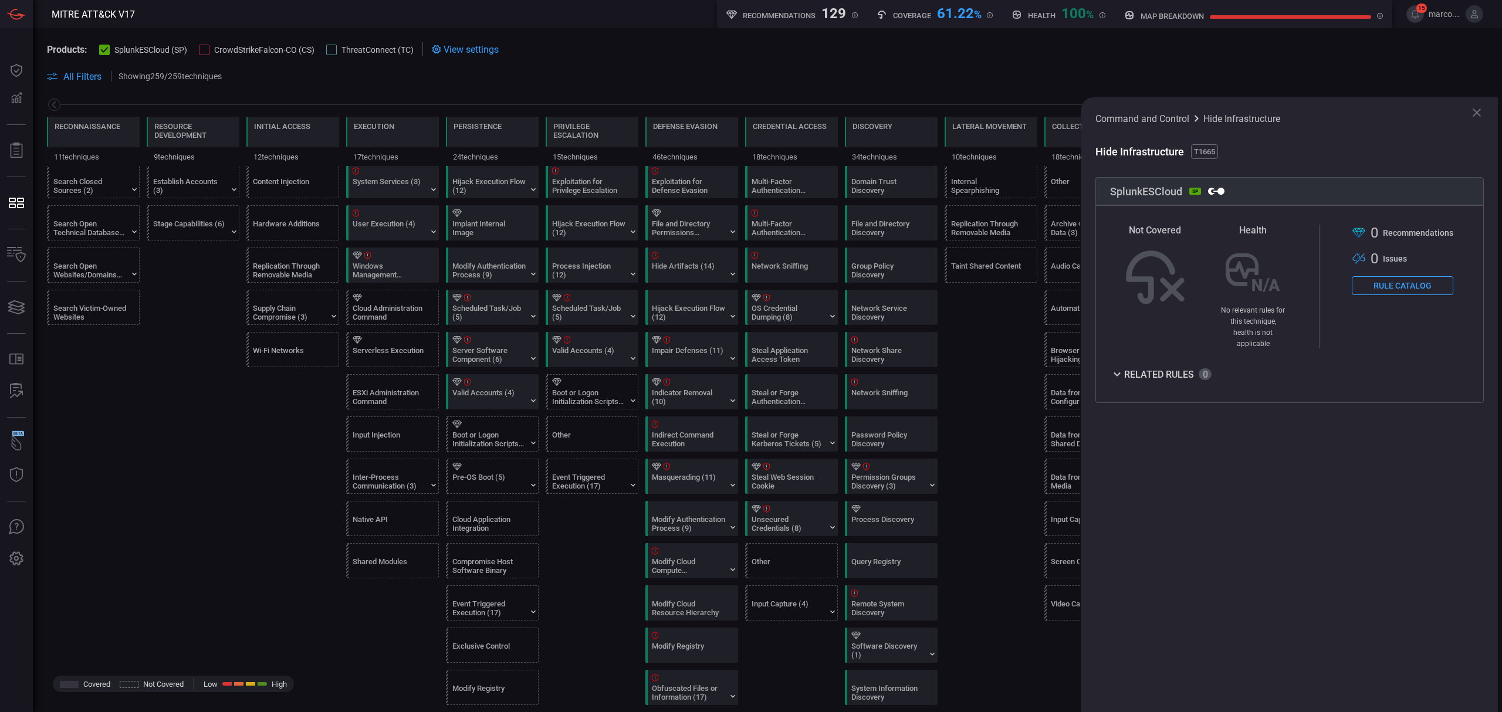
click at [1473, 109] on icon at bounding box center [1477, 113] width 14 height 14
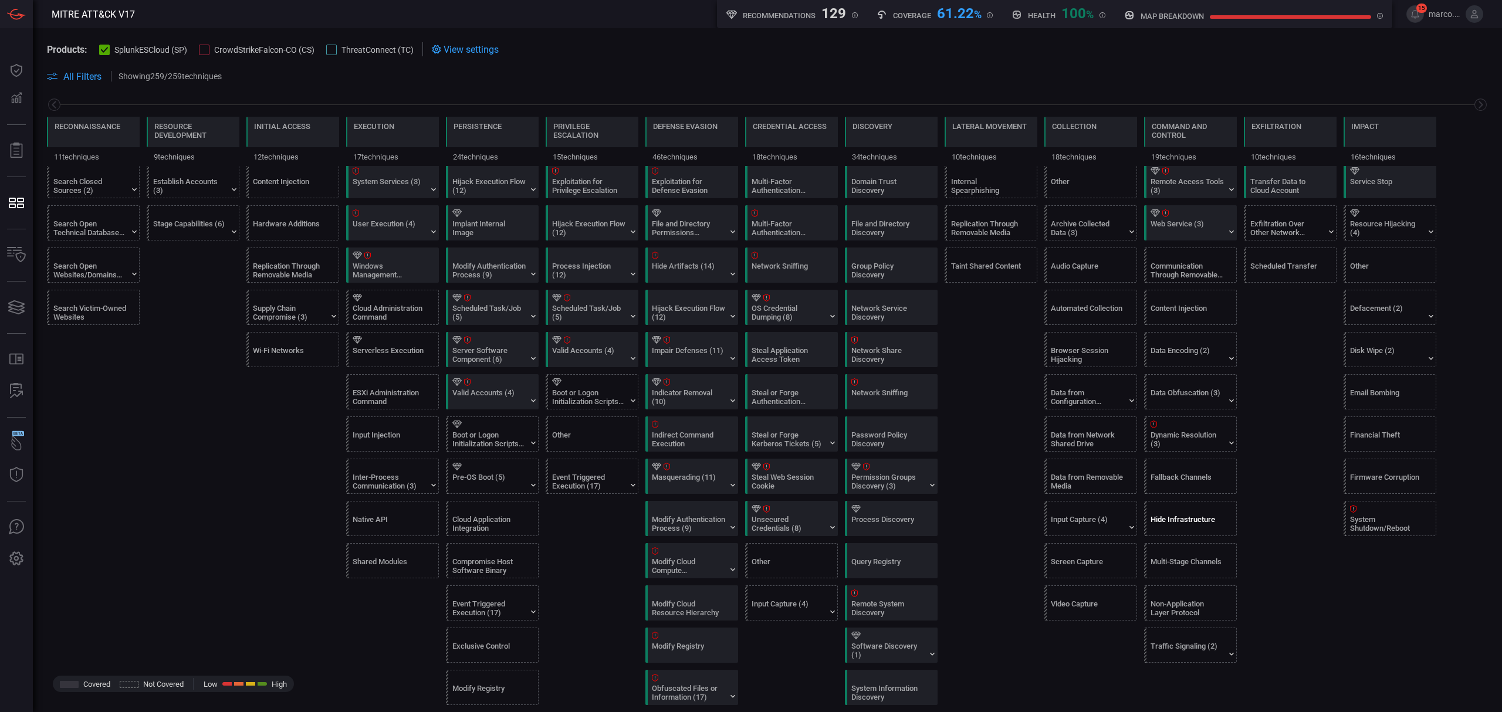
click at [1196, 527] on div "Hide Infrastructure" at bounding box center [1187, 524] width 73 height 18
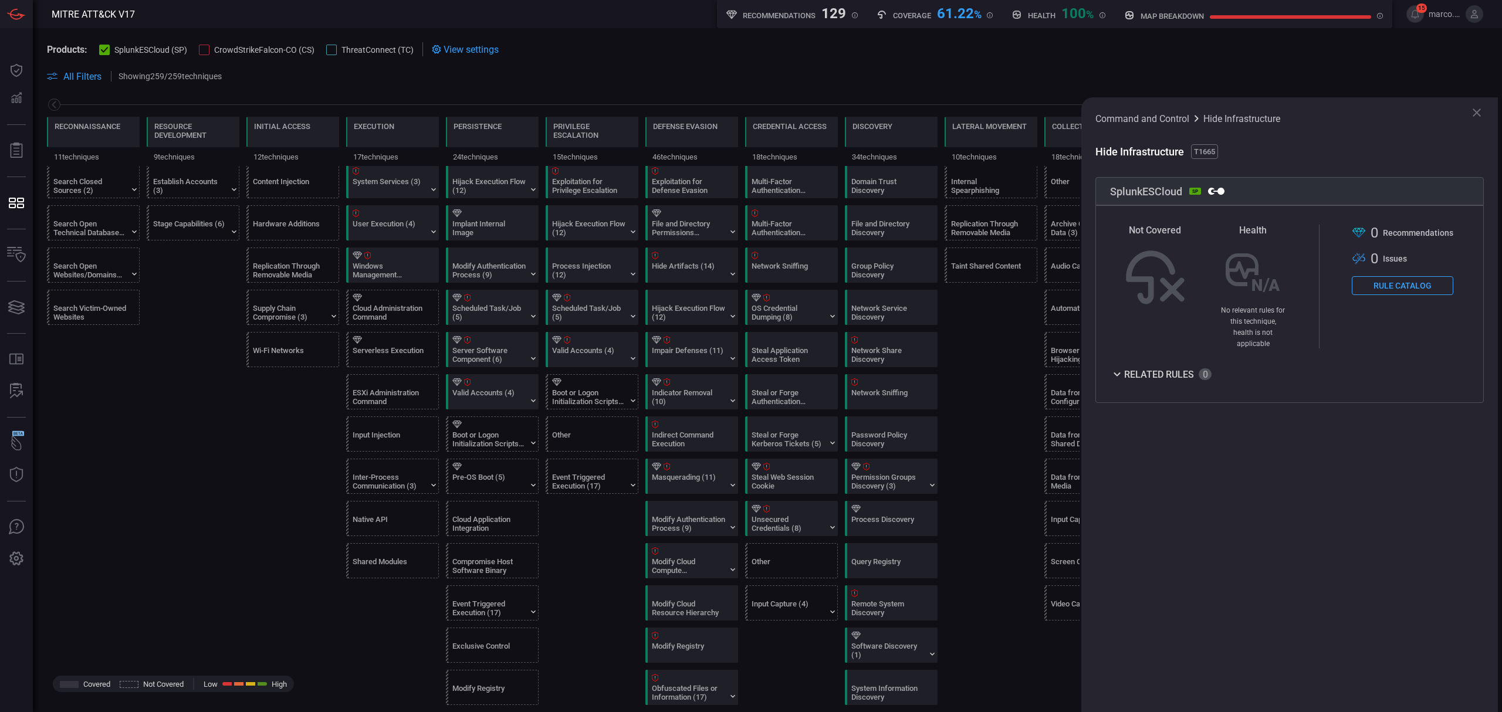
click at [1480, 111] on icon at bounding box center [1477, 113] width 14 height 14
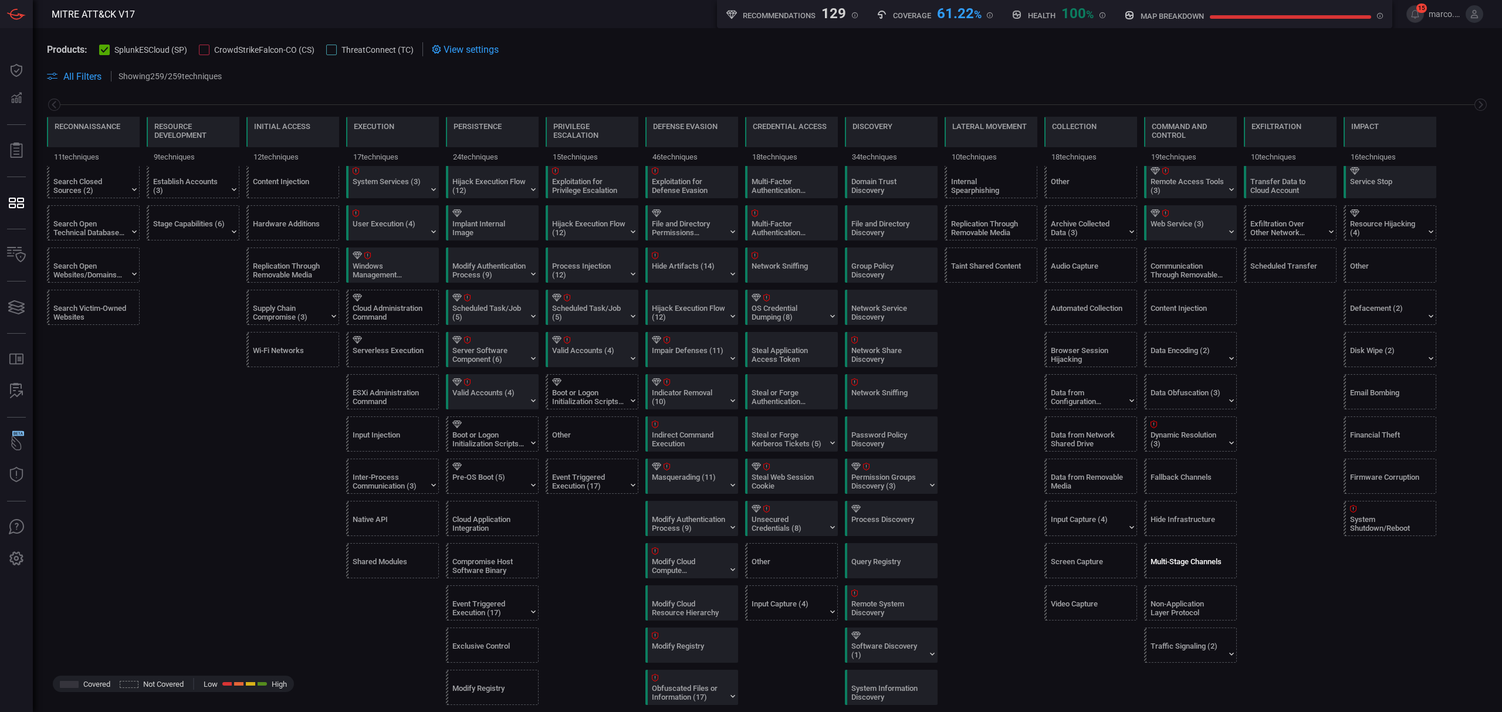
click at [1190, 566] on div "Multi-Stage Channels" at bounding box center [1187, 566] width 73 height 18
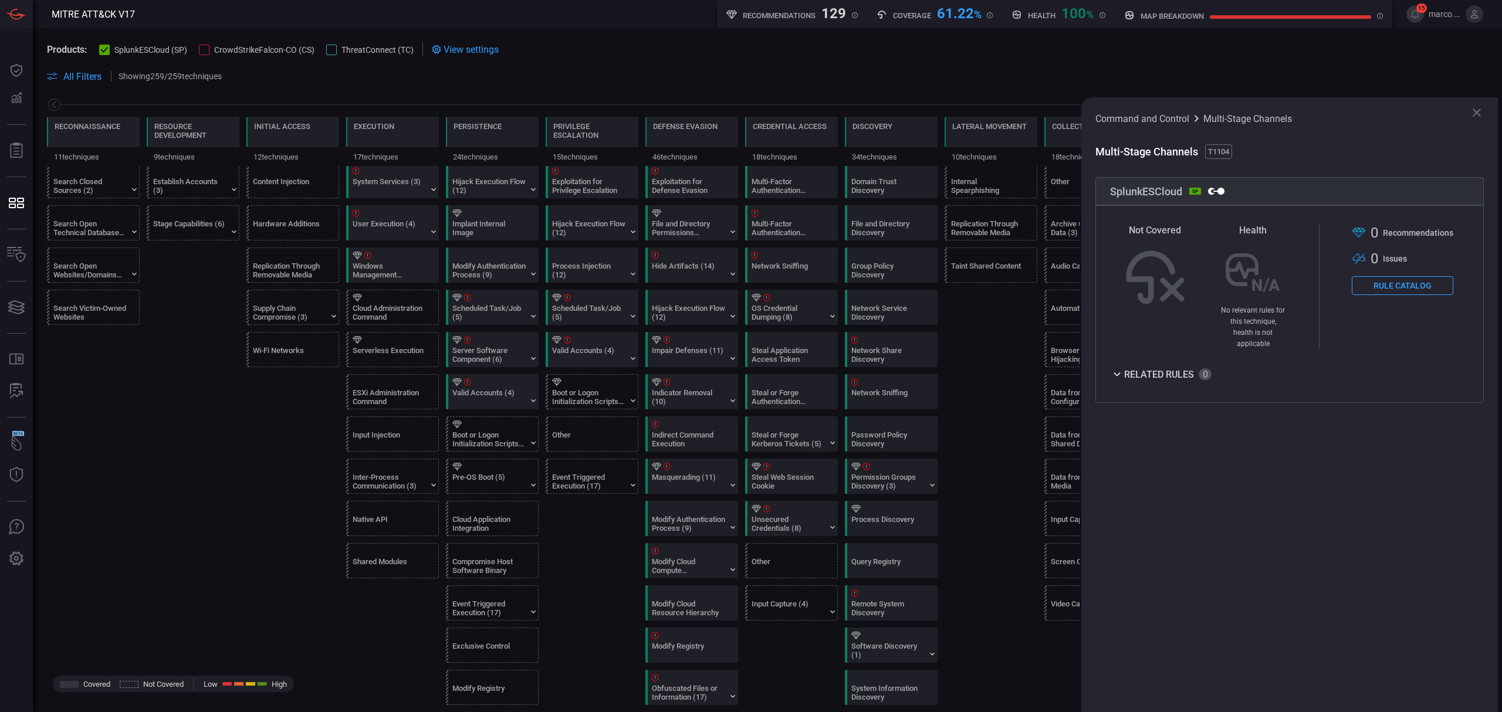
click at [1474, 109] on icon at bounding box center [1477, 113] width 14 height 14
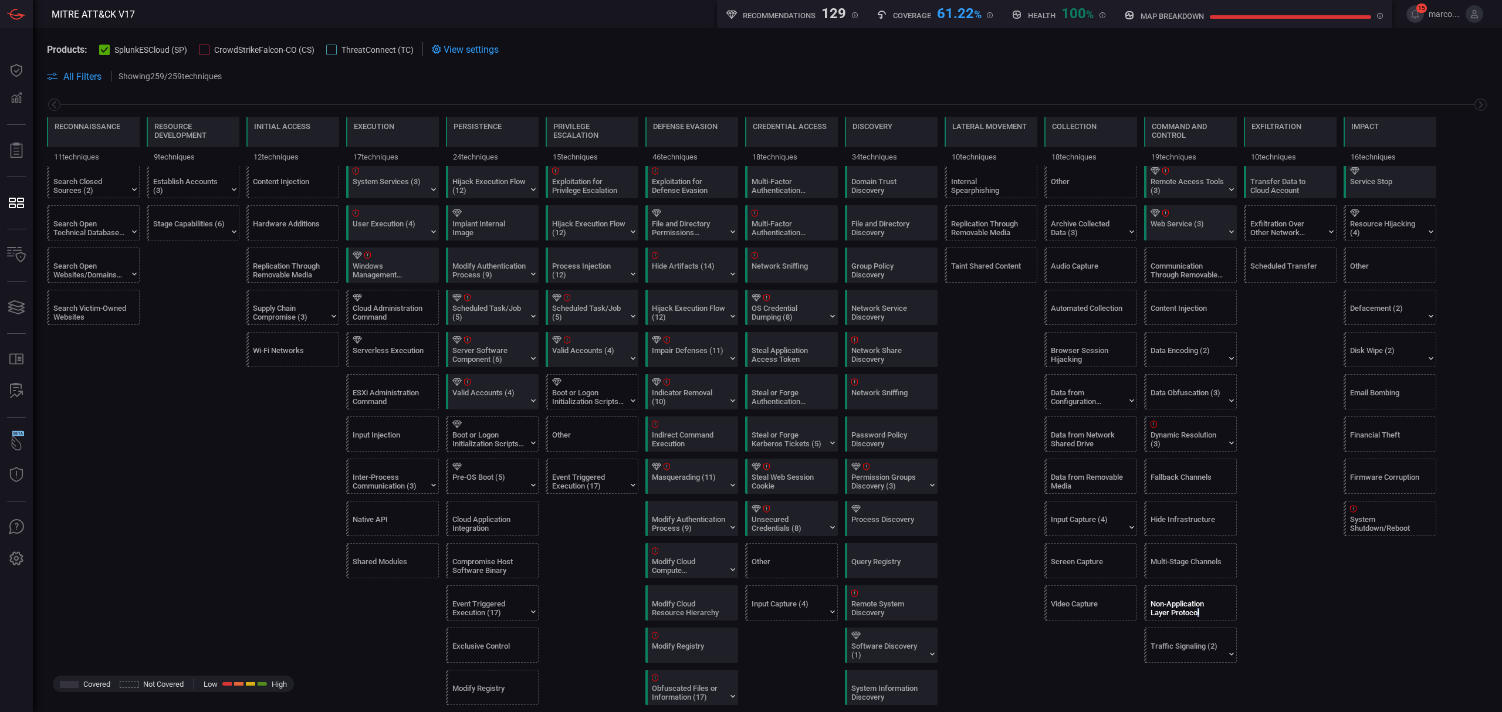
click at [1199, 617] on div "Non-Application Layer Protocol" at bounding box center [1187, 609] width 73 height 18
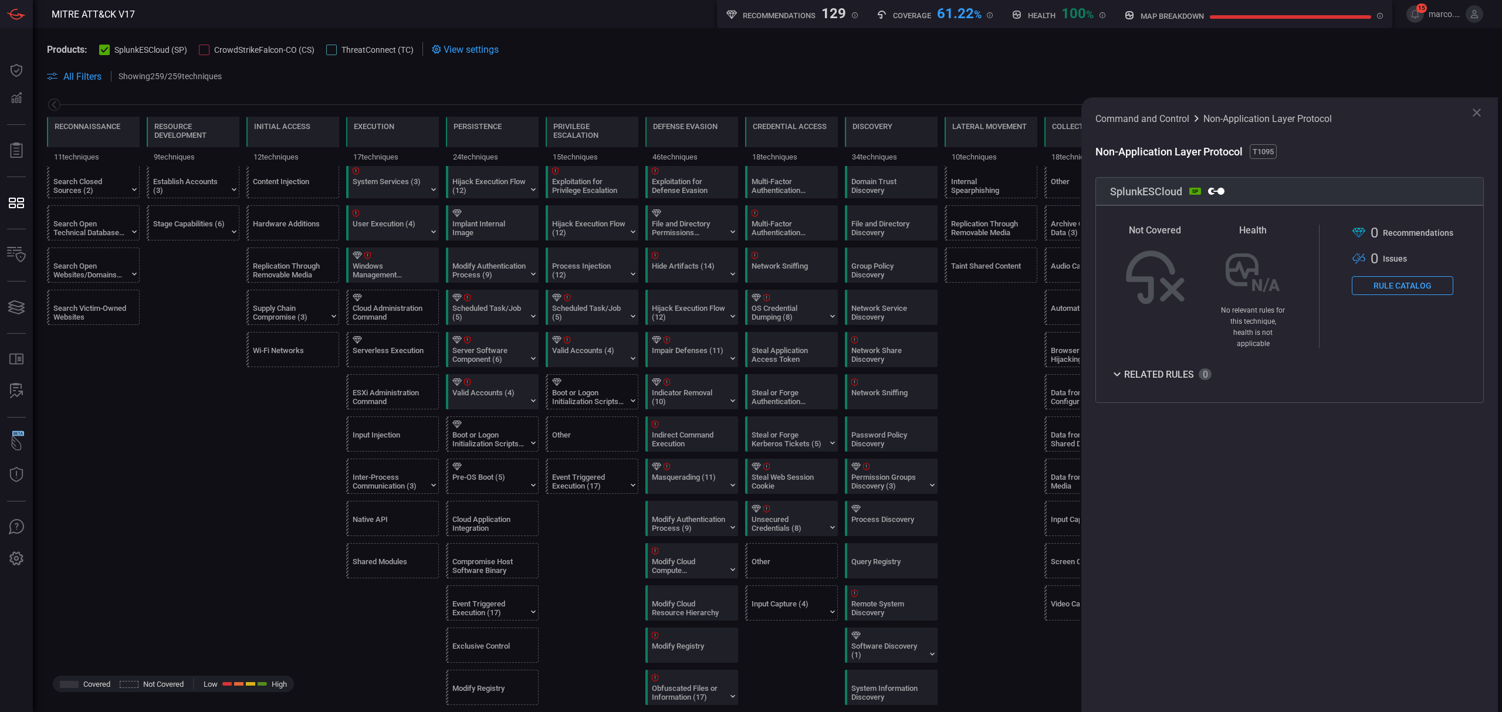
click at [1481, 109] on icon at bounding box center [1477, 113] width 14 height 14
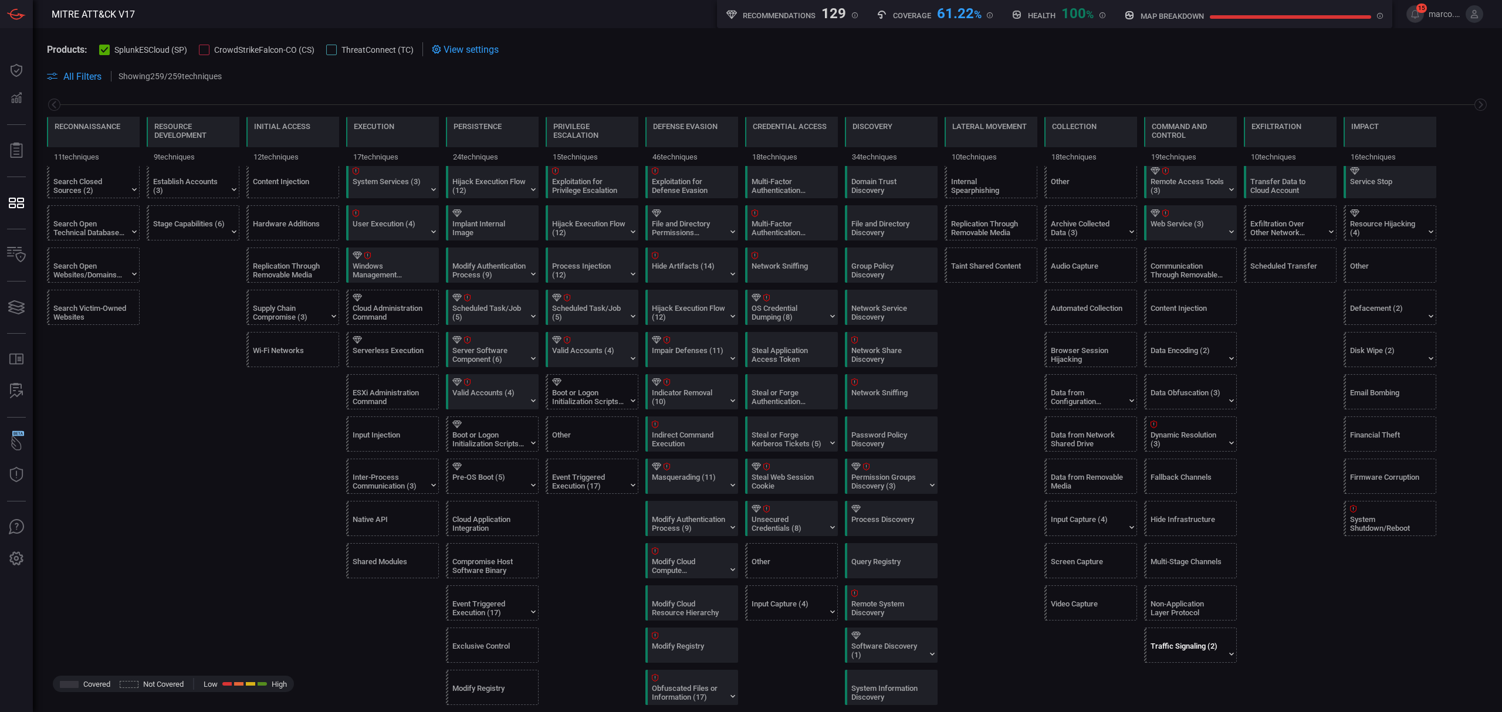
click at [1187, 654] on div "Traffic Signaling (2)" at bounding box center [1187, 651] width 73 height 18
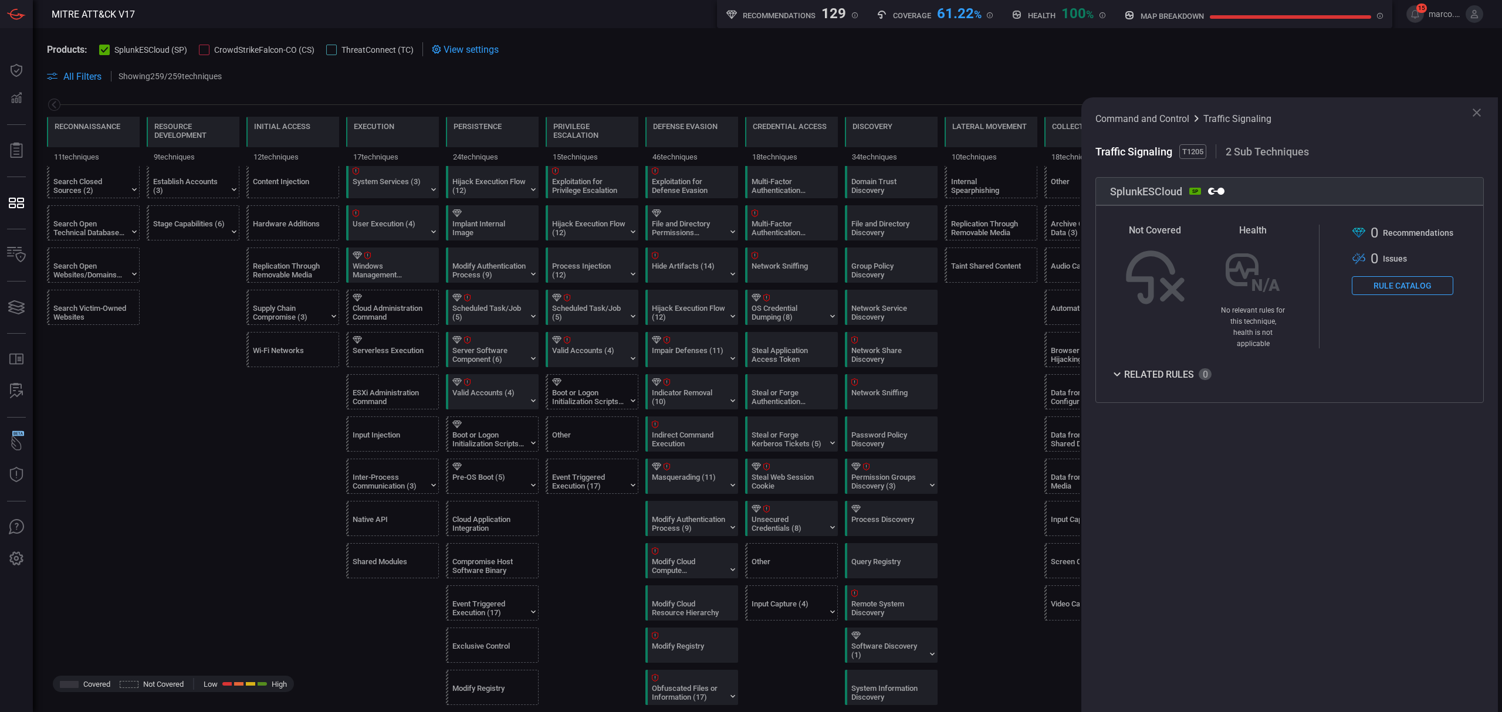
click at [1480, 109] on icon at bounding box center [1477, 113] width 8 height 8
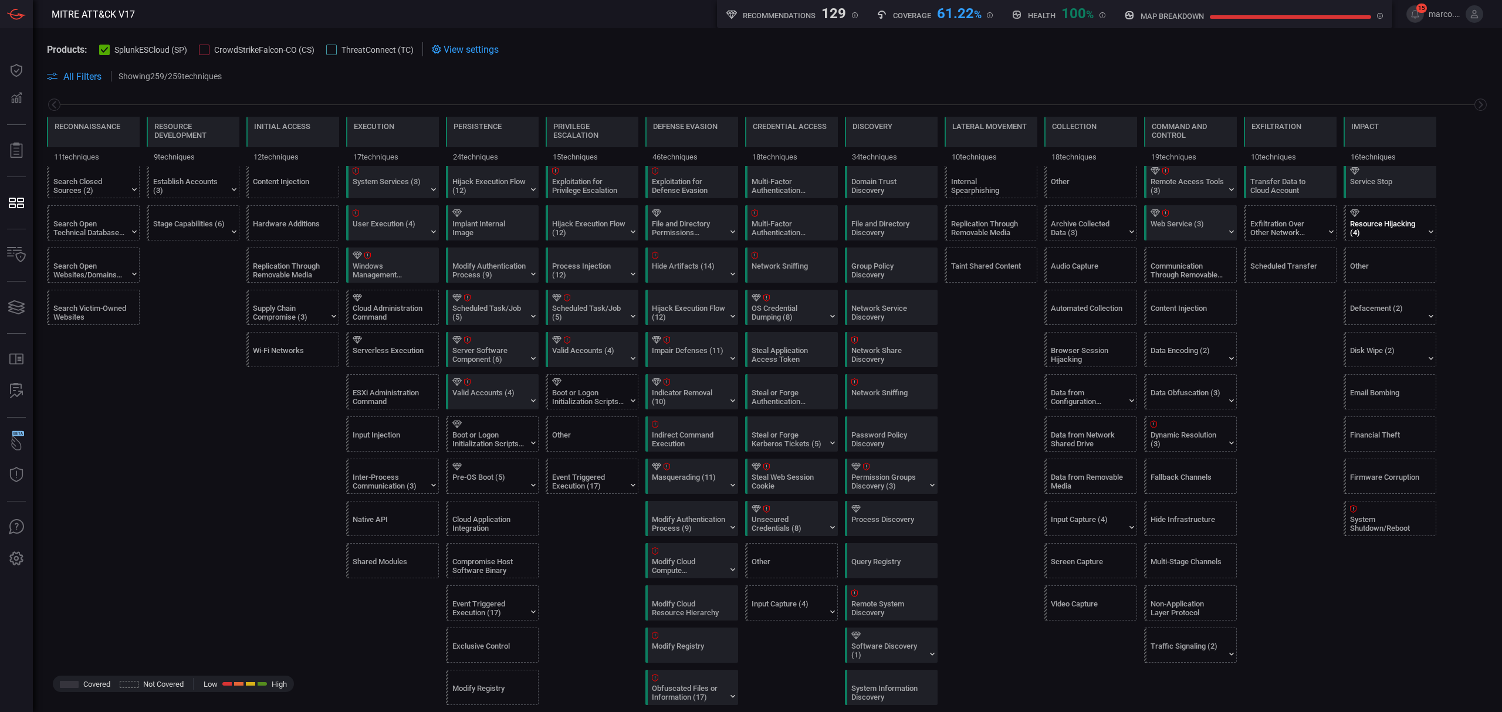
click at [1388, 211] on div "Resource Hijacking (4)" at bounding box center [1392, 223] width 93 height 34
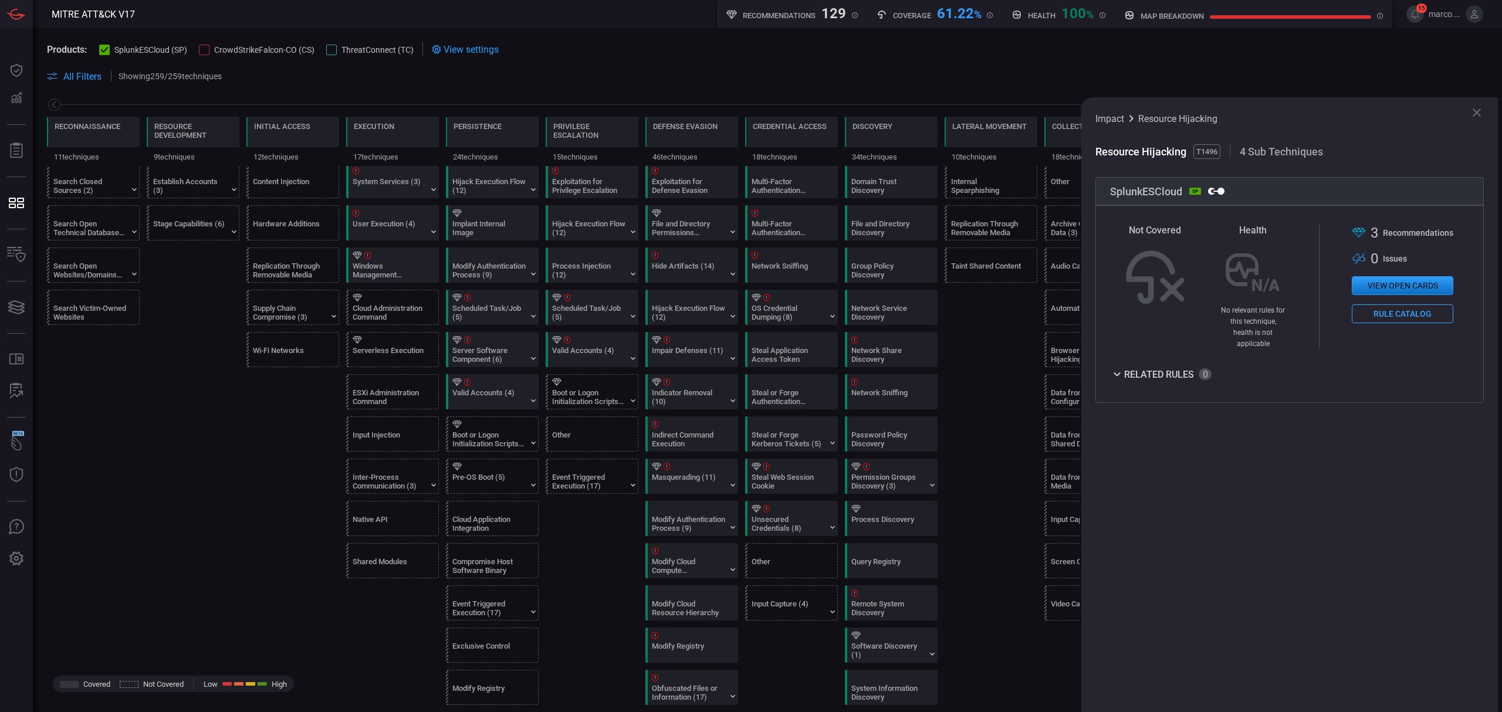
click at [1477, 113] on icon at bounding box center [1477, 113] width 8 height 8
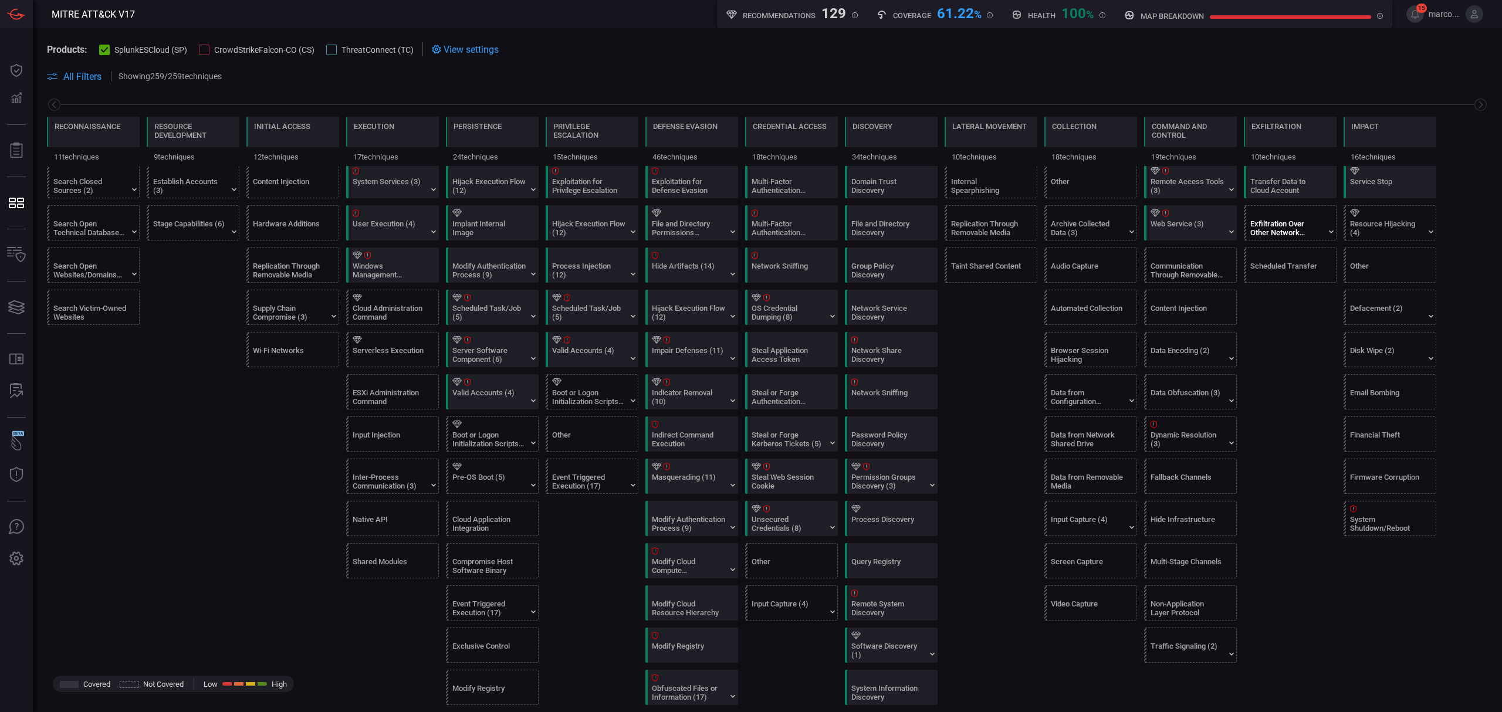
click at [1280, 234] on div "Exfiltration Over Other Network Medium (1)" at bounding box center [1286, 228] width 73 height 18
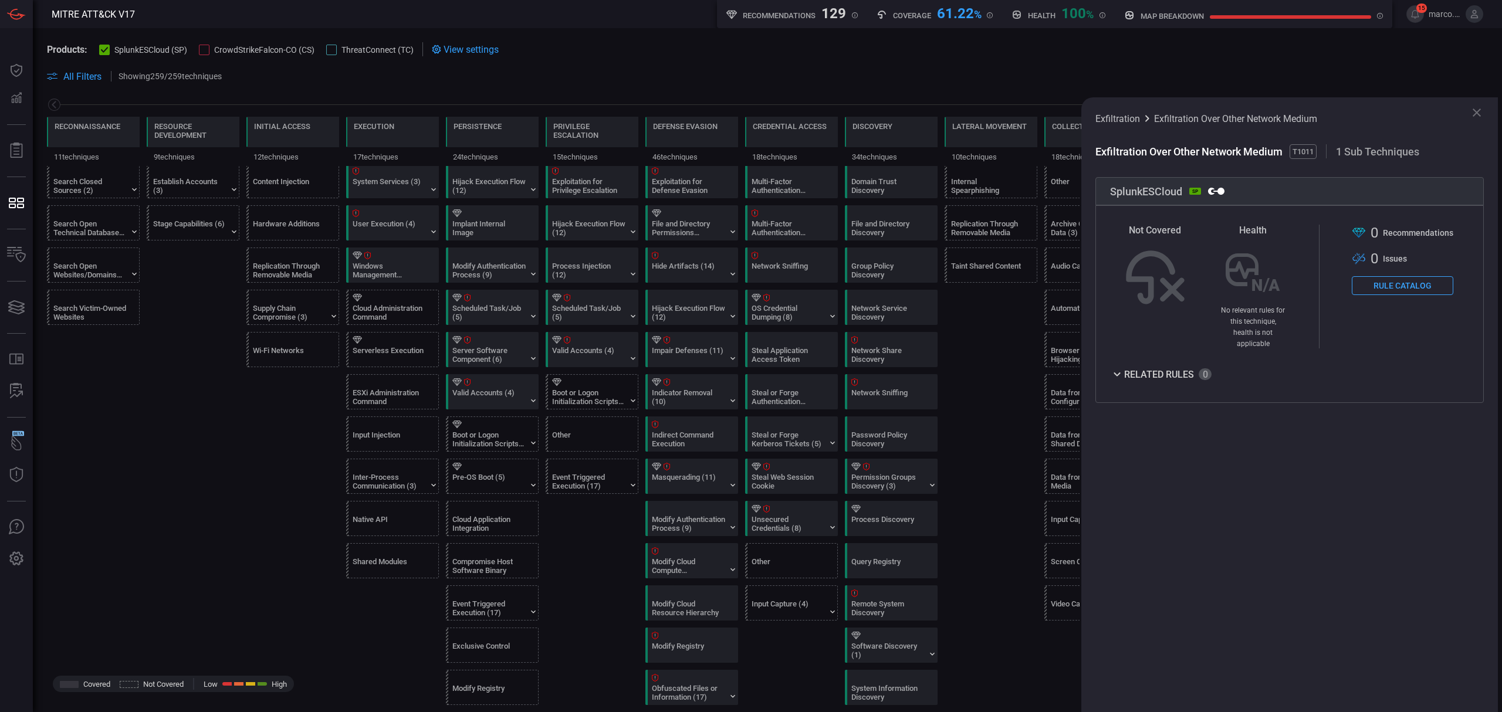
click at [1479, 109] on icon at bounding box center [1477, 113] width 8 height 8
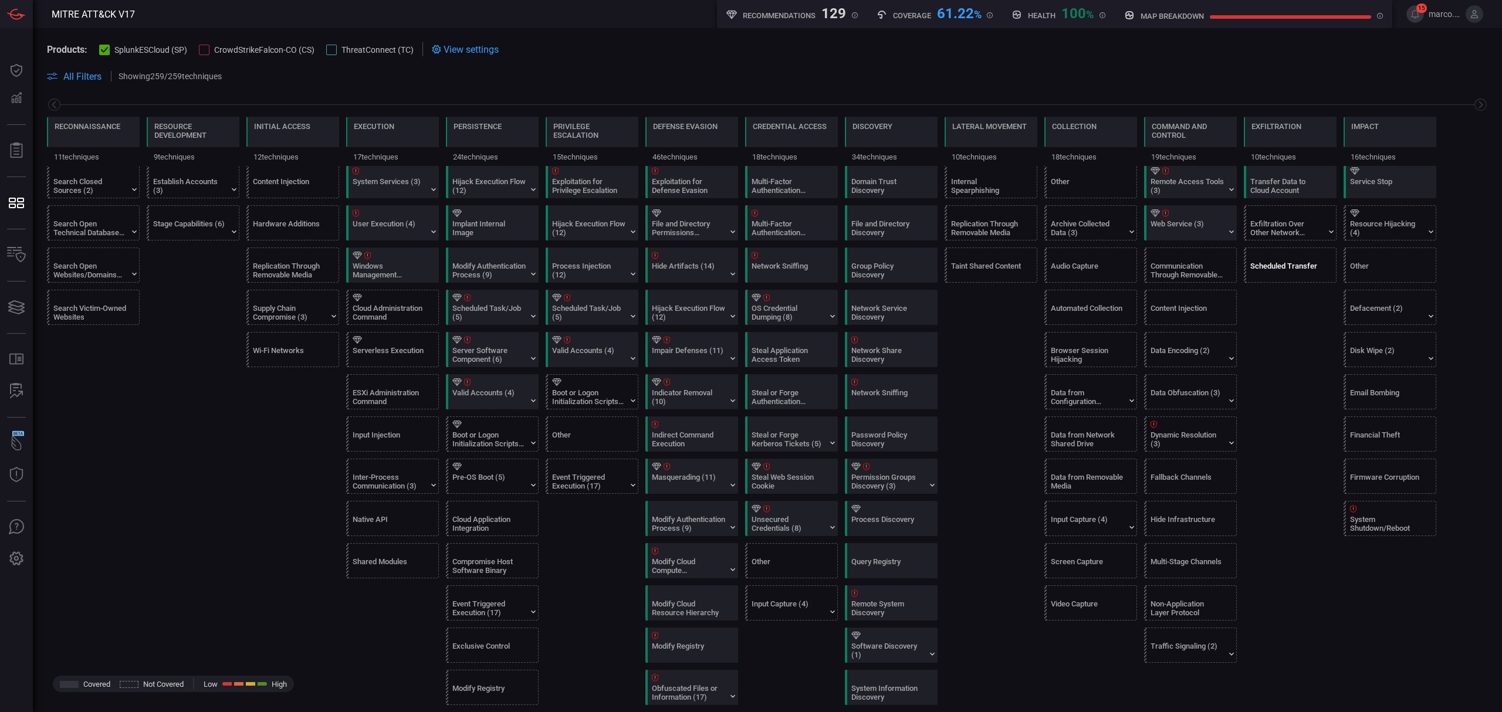
click at [1289, 271] on div "Scheduled Transfer" at bounding box center [1286, 271] width 73 height 18
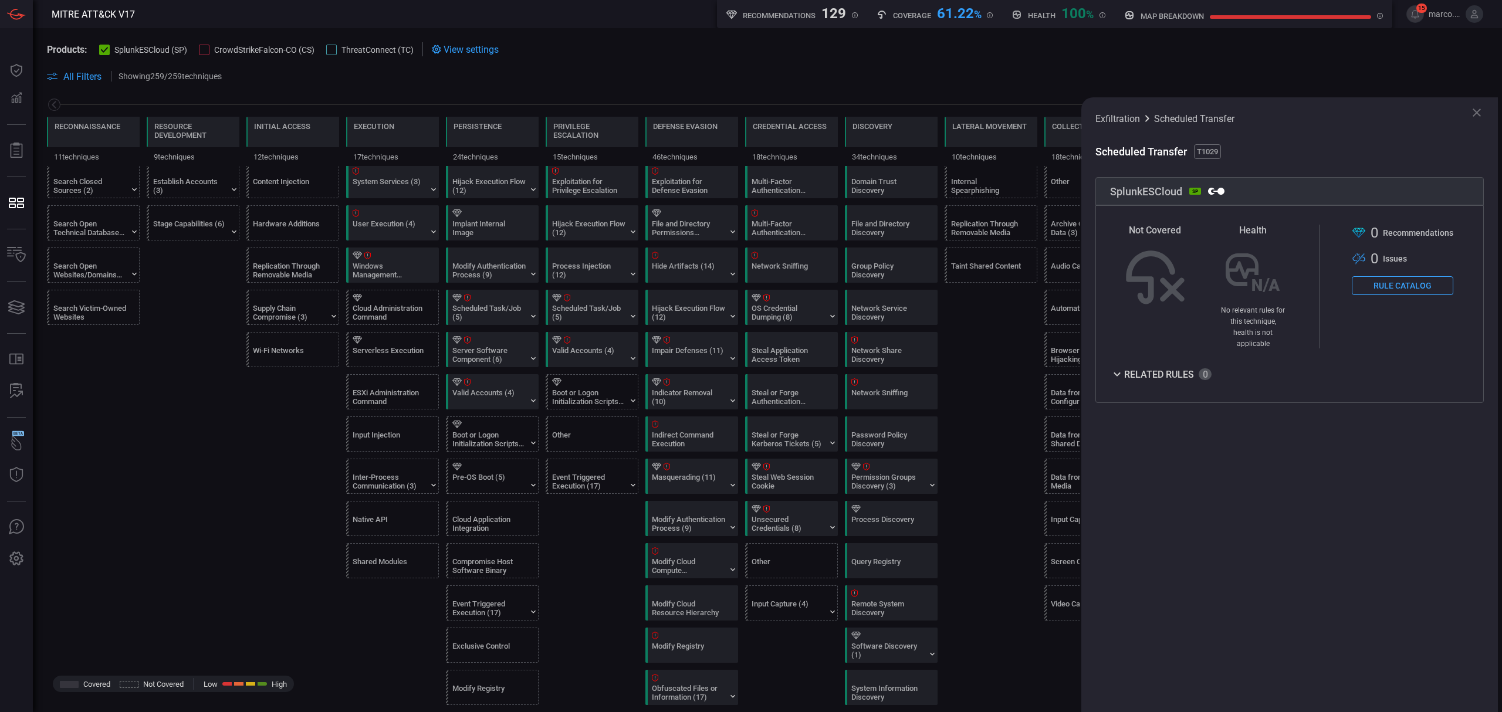
click at [1472, 113] on icon at bounding box center [1477, 113] width 14 height 14
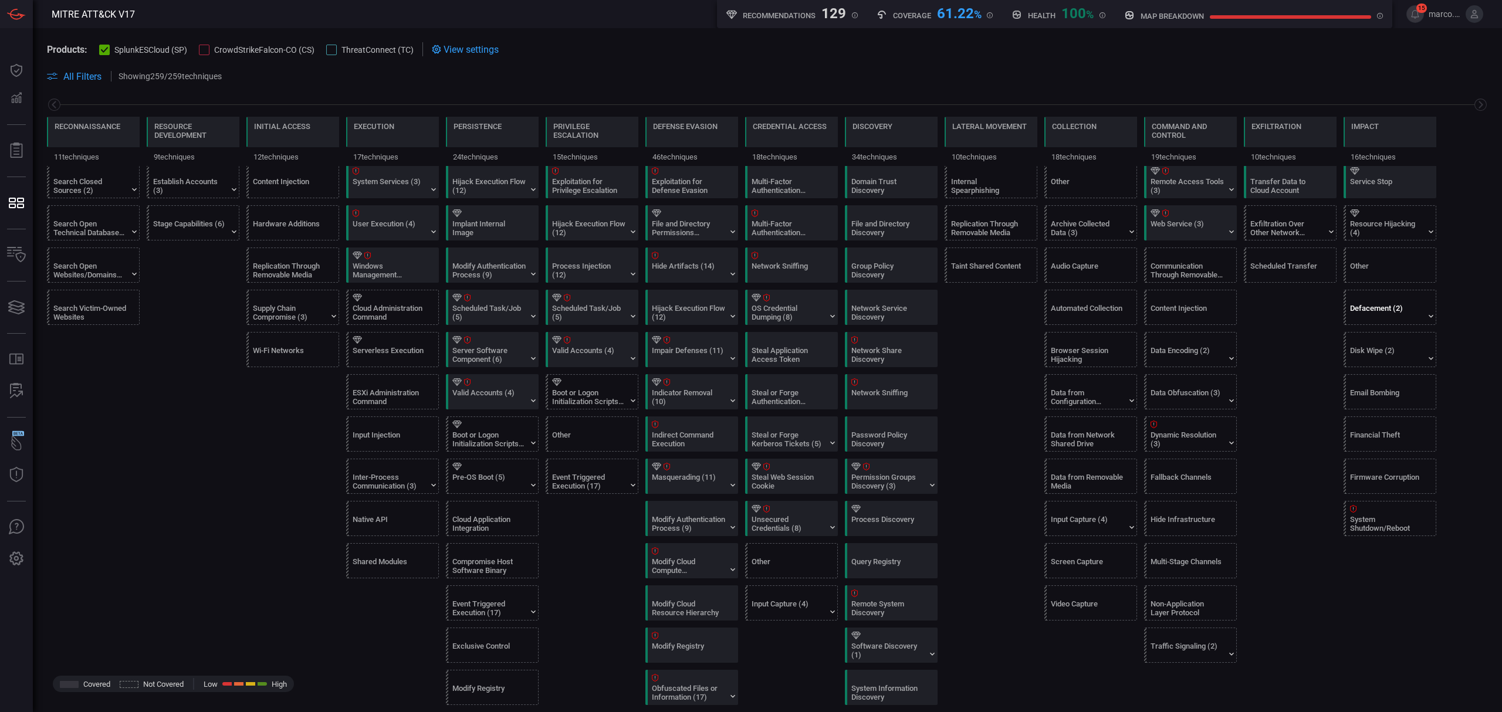
click at [1383, 317] on div "Defacement (2)" at bounding box center [1386, 313] width 73 height 18
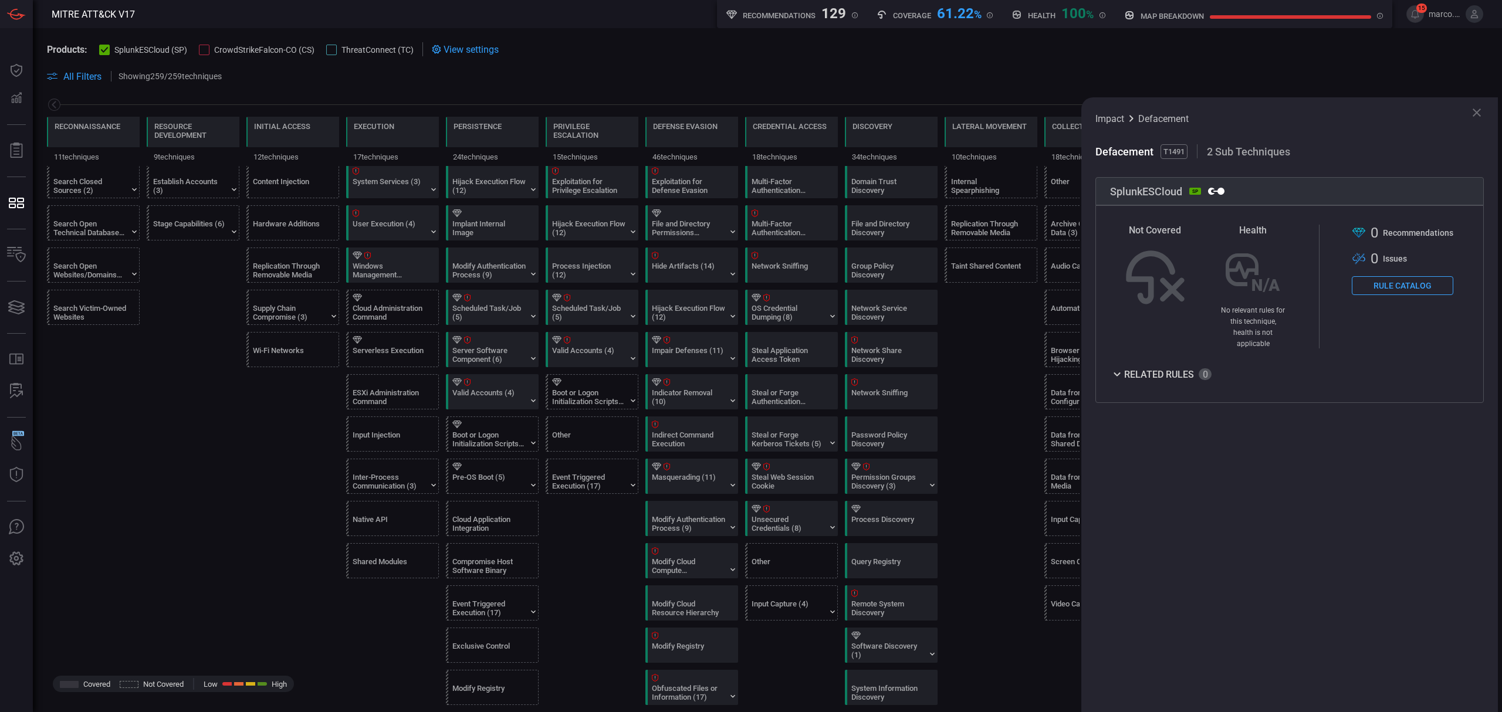
click at [1475, 110] on icon at bounding box center [1477, 113] width 14 height 14
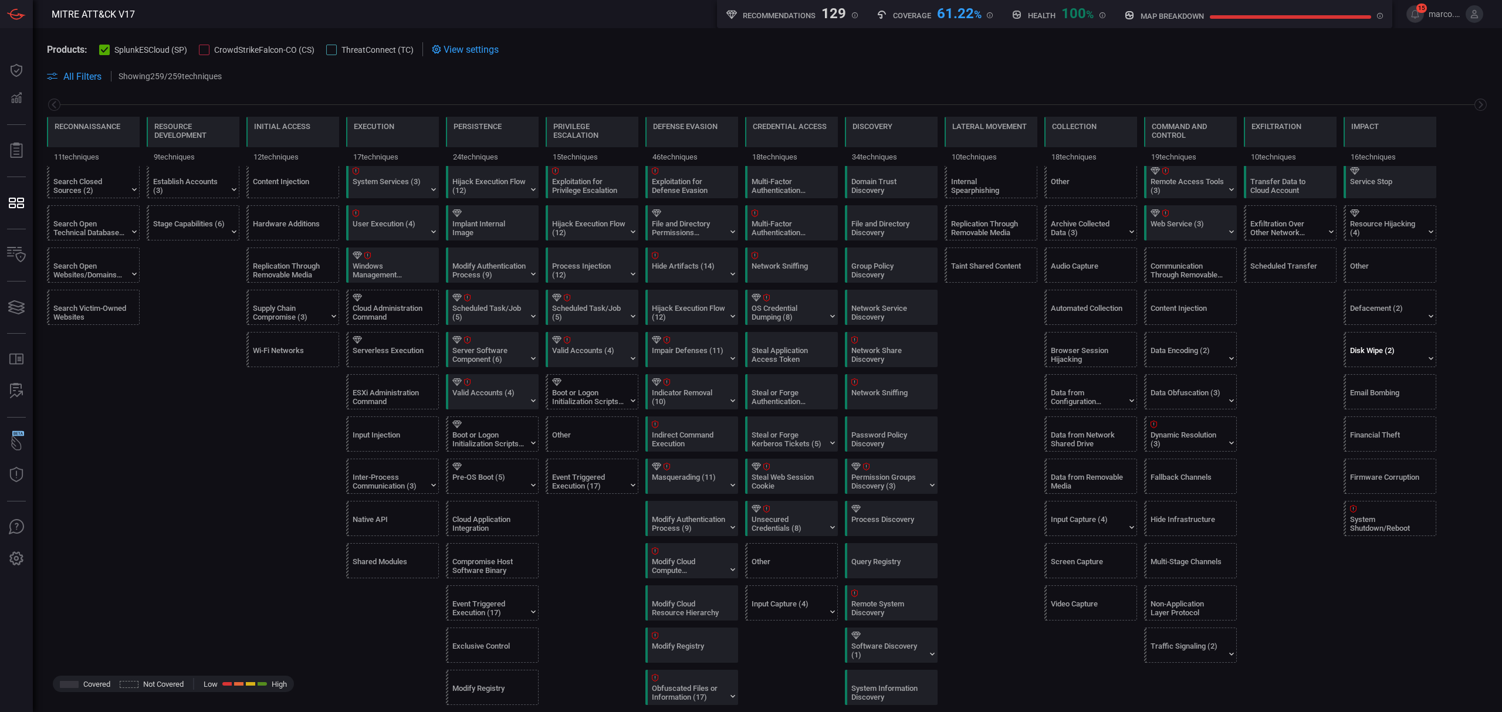
click at [1376, 356] on div "Disk Wipe (2)" at bounding box center [1386, 355] width 73 height 18
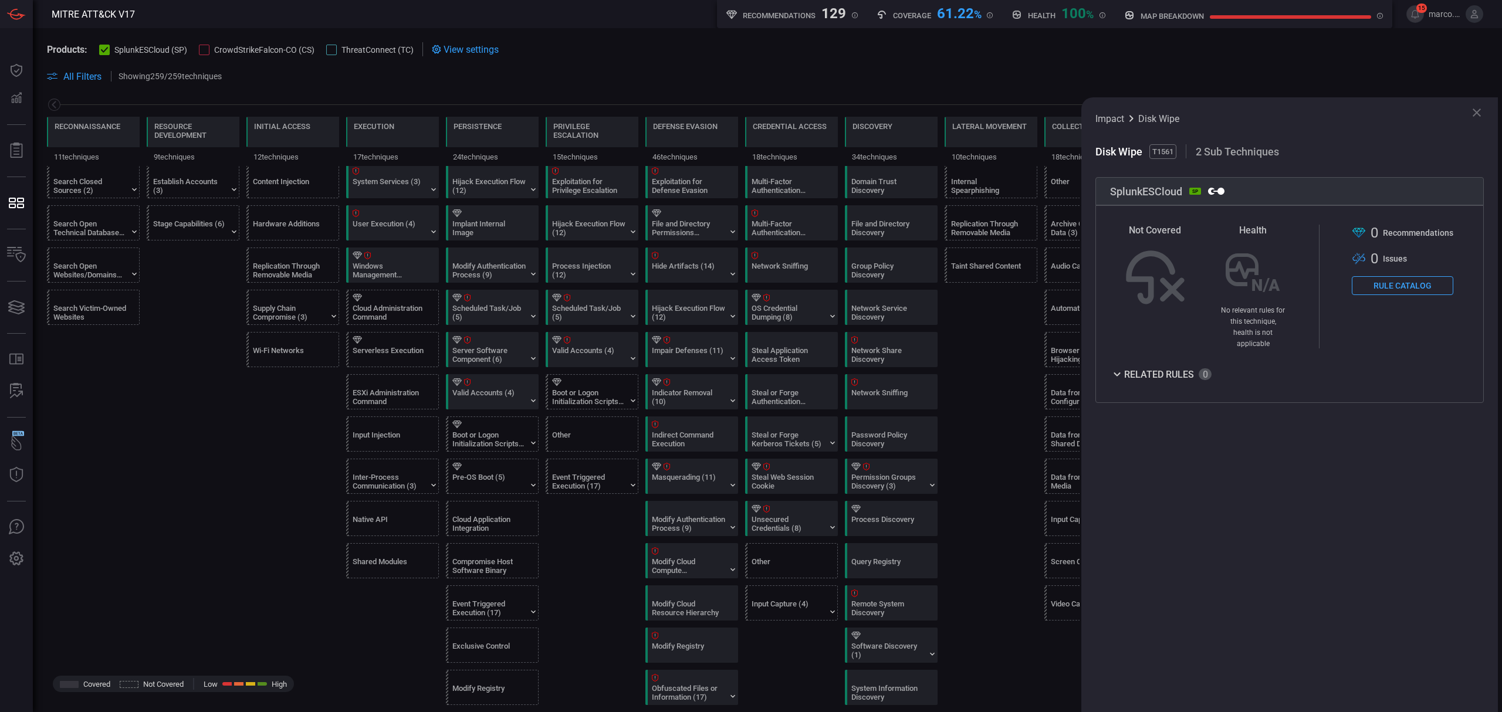
click at [1472, 109] on icon at bounding box center [1477, 113] width 14 height 14
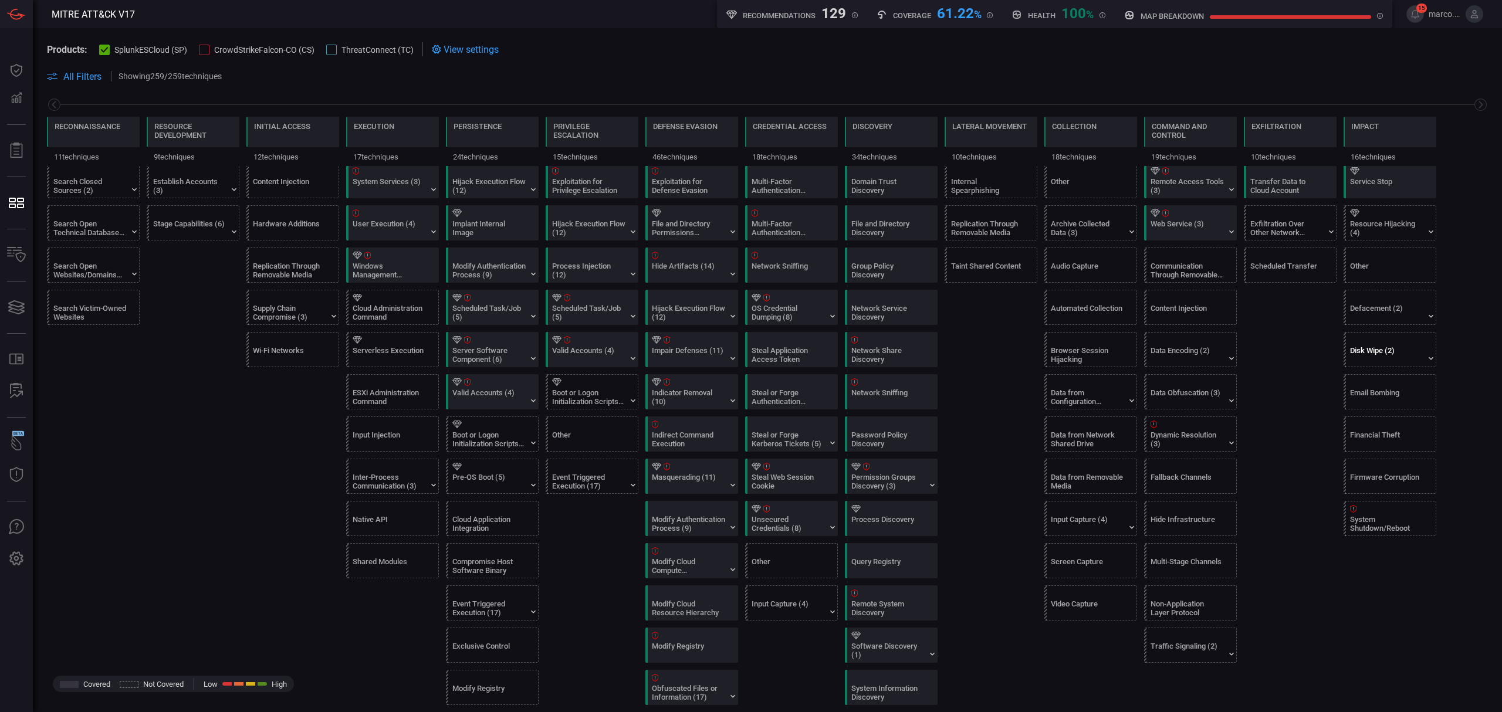
click at [1402, 358] on div "Disk Wipe (2)" at bounding box center [1386, 355] width 73 height 18
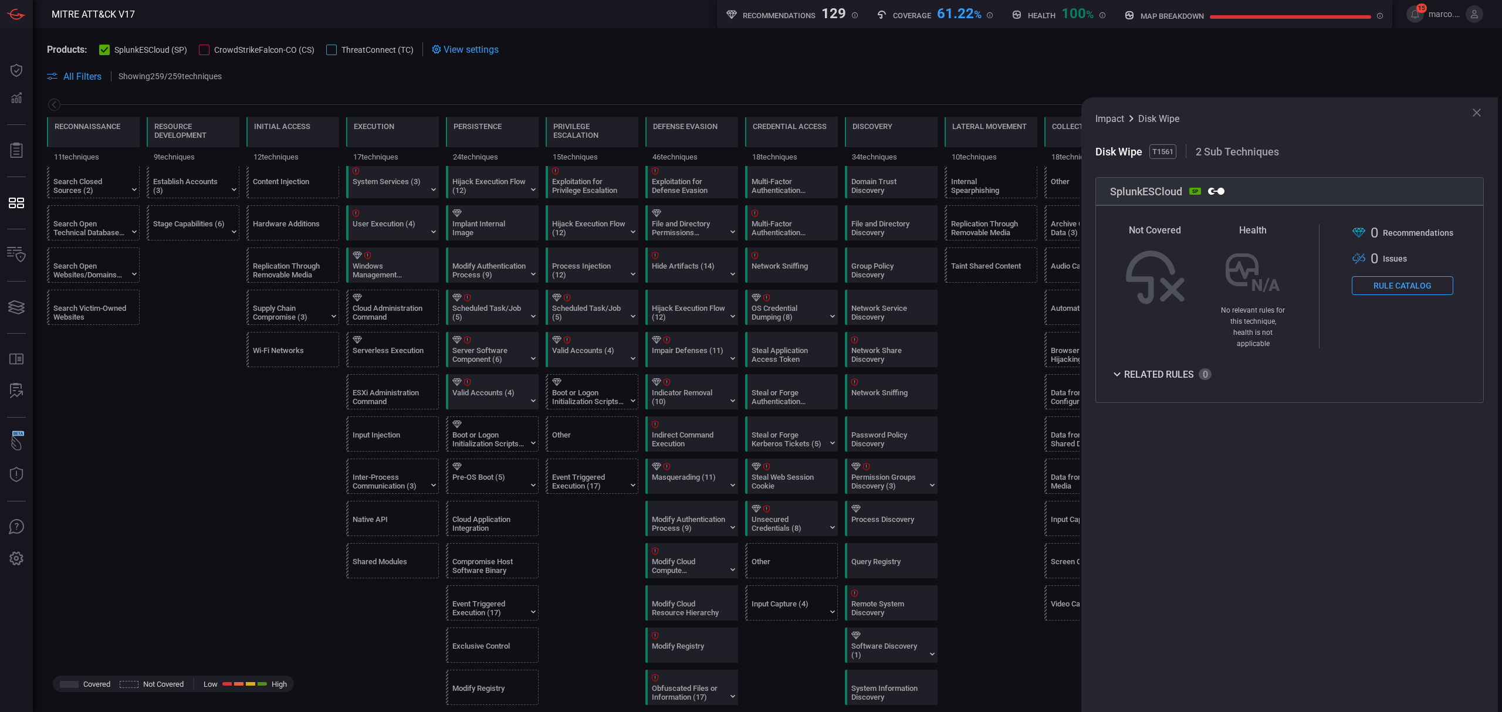
click at [1479, 114] on icon at bounding box center [1477, 113] width 14 height 14
